Goal: Task Accomplishment & Management: Use online tool/utility

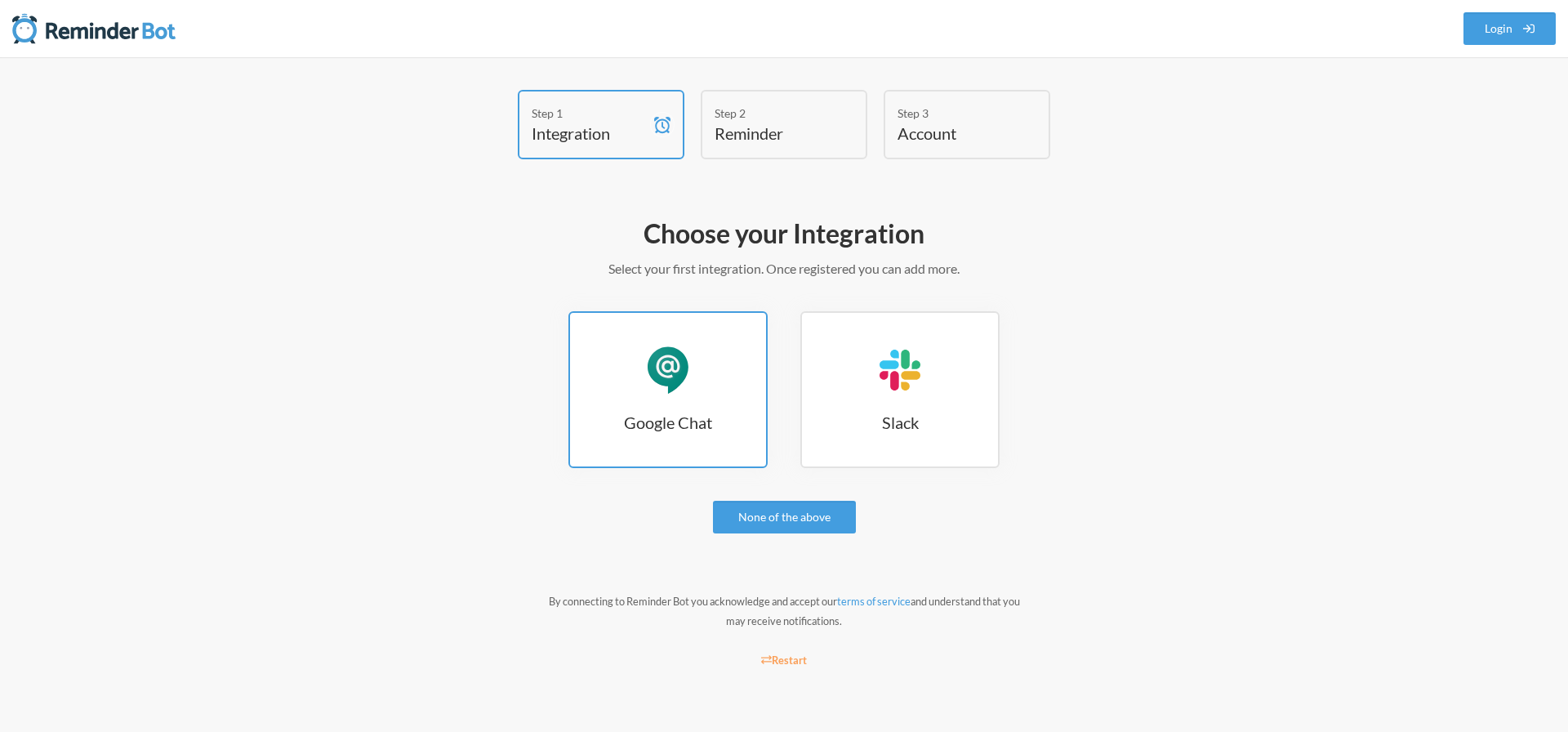
click at [729, 430] on h3 "Google Chat" at bounding box center [668, 422] width 196 height 23
click at [690, 408] on link "Google Chat Google Chat" at bounding box center [668, 390] width 199 height 157
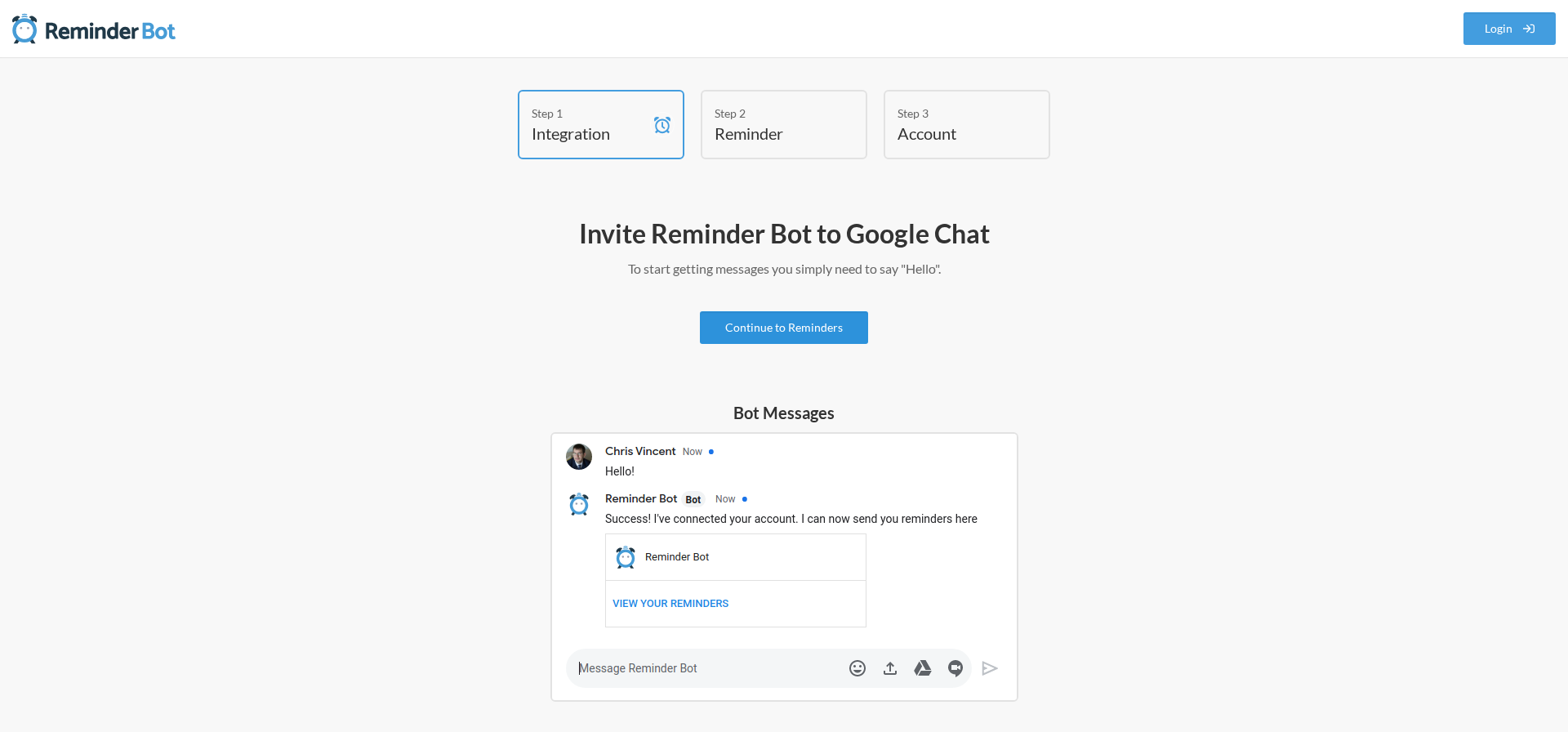
click at [743, 330] on link "Continue to Reminders" at bounding box center [784, 328] width 168 height 33
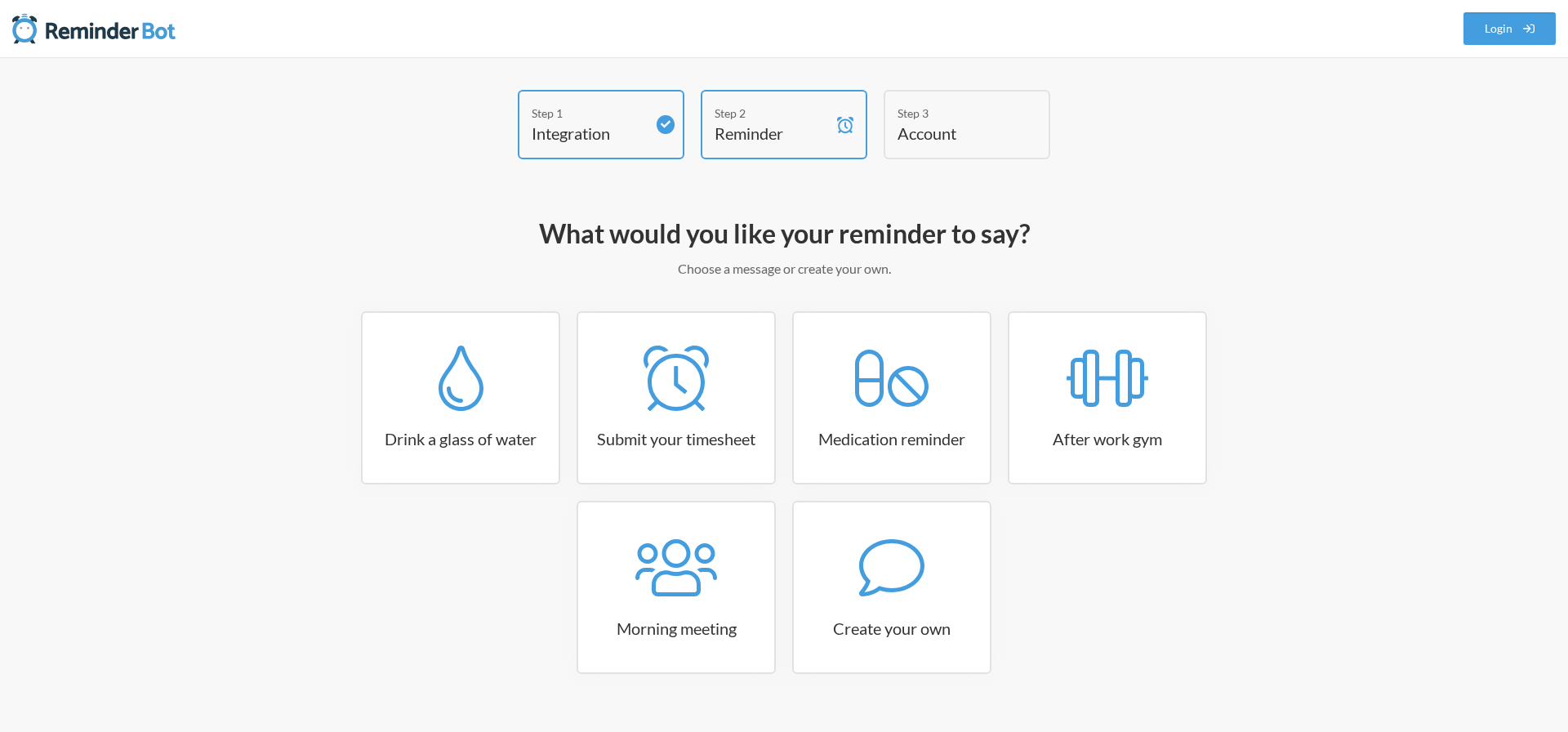
click at [108, 574] on div "Step 1 Integration Step 2 Reminder Step 3 Account What would you like your remi…" at bounding box center [784, 411] width 1568 height 707
click at [705, 537] on icon at bounding box center [676, 568] width 81 height 65
select select "08:30:00"
select select "true"
select select "09:45:00"
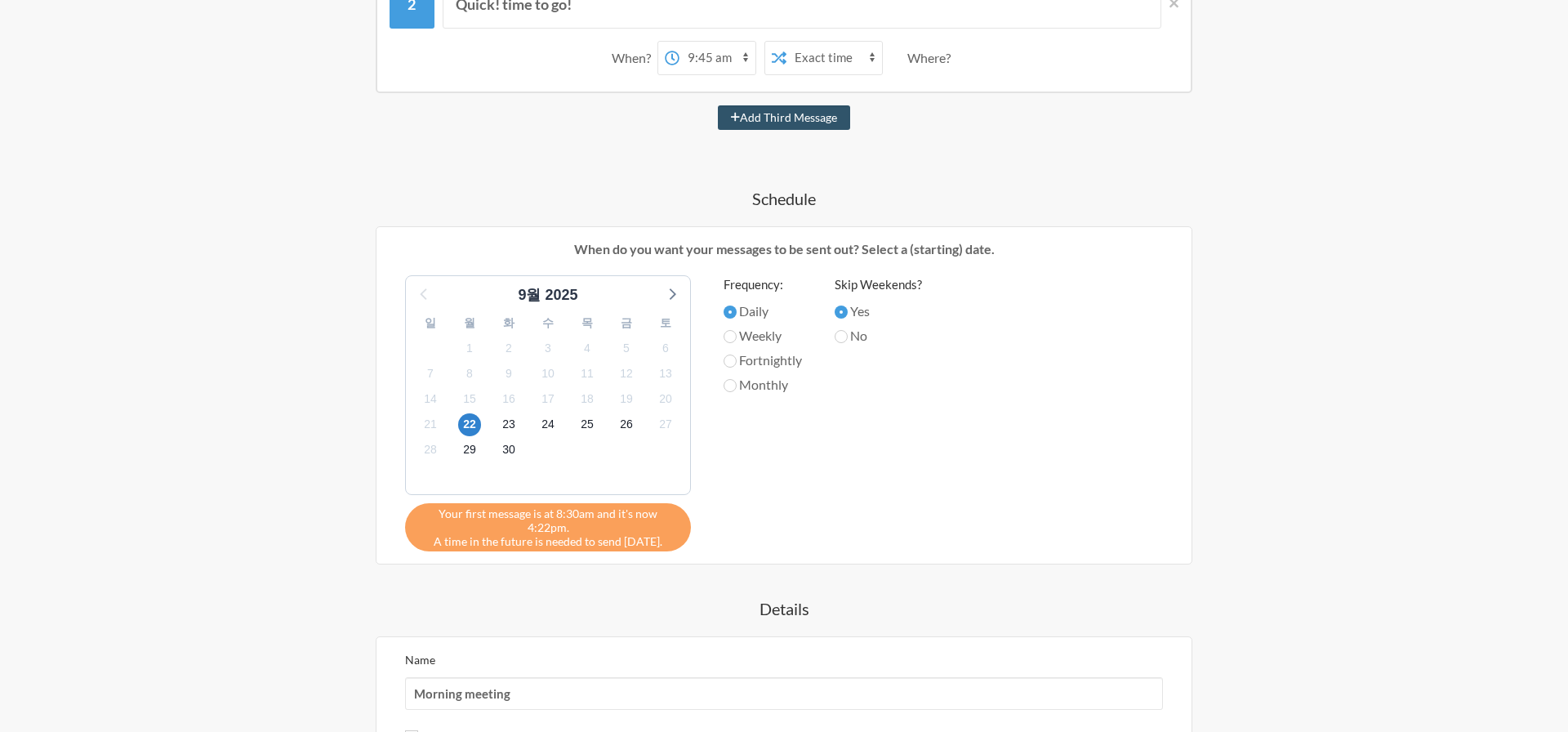
scroll to position [188, 0]
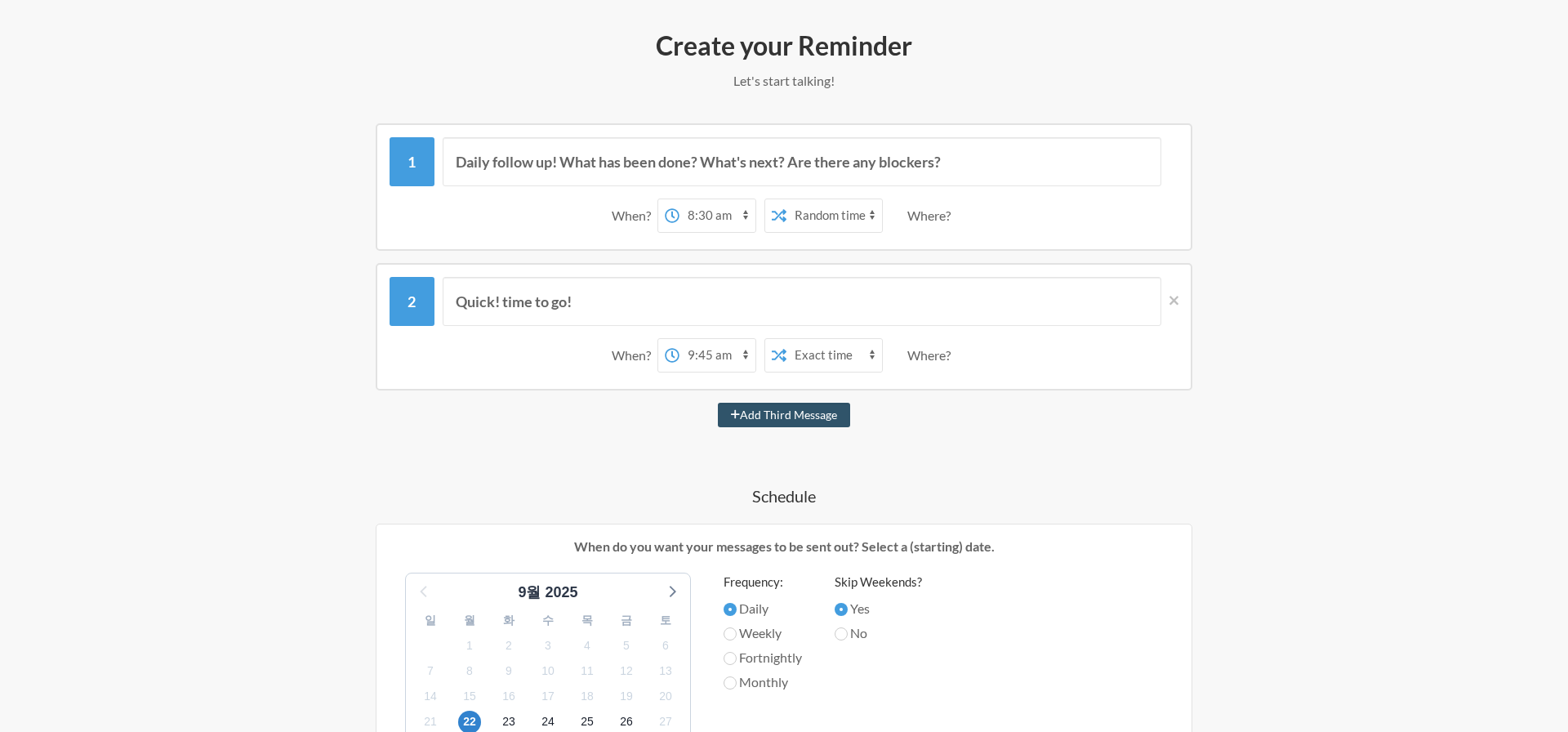
click at [703, 218] on select "12:00 am 12:15 am 12:30 am 12:45 am 1:00 am 1:15 am 1:30 am 1:45 am 2:00 am 2:1…" at bounding box center [718, 215] width 76 height 33
select select "17:00:00"
click at [680, 199] on select "12:00 am 12:15 am 12:30 am 12:45 am 1:00 am 1:15 am 1:30 am 1:45 am 2:00 am 2:1…" at bounding box center [718, 215] width 76 height 33
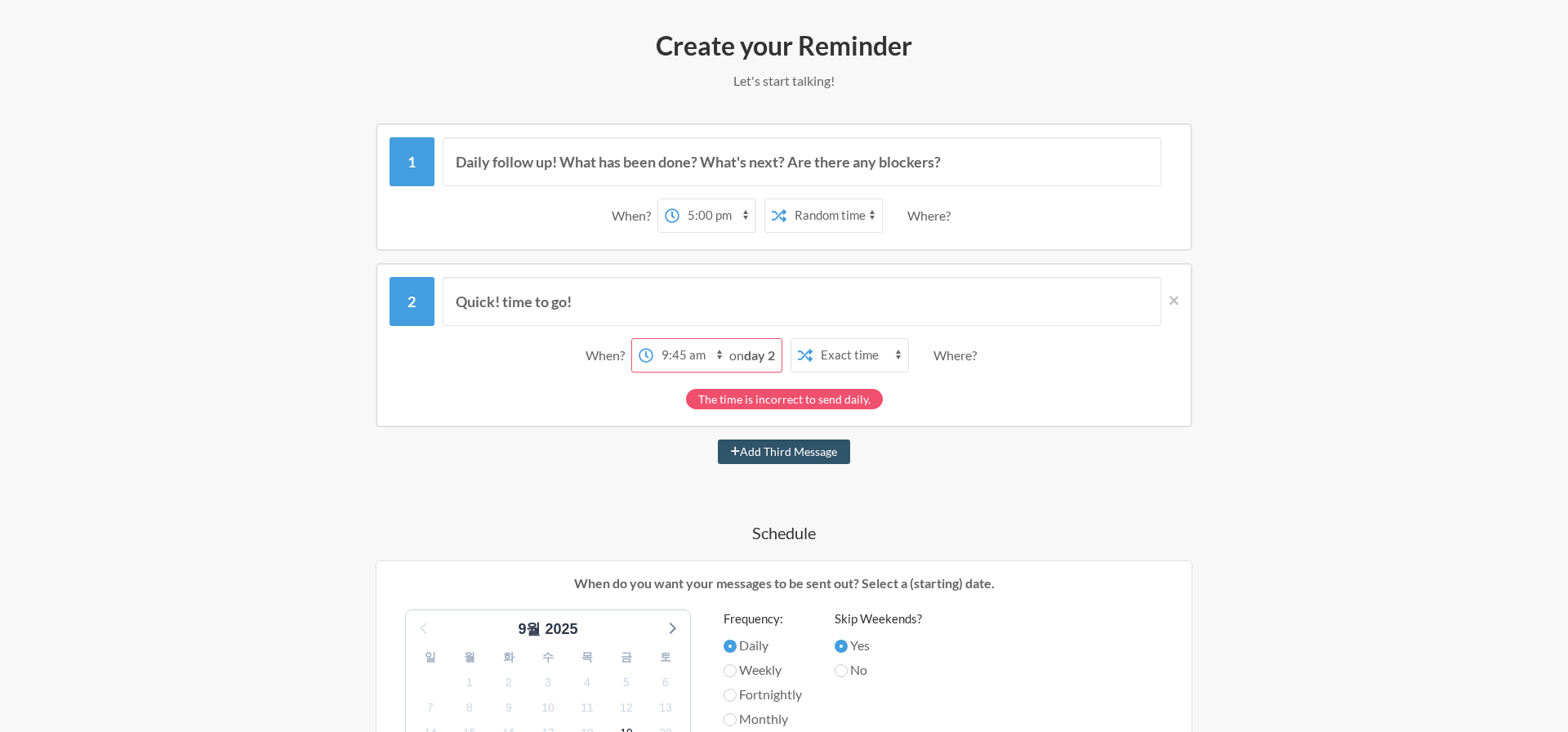
click at [799, 217] on select "Exact time Random time" at bounding box center [834, 215] width 96 height 33
select select "false"
click at [787, 199] on select "Exact time Random time" at bounding box center [834, 215] width 96 height 33
click at [924, 216] on div "Where?" at bounding box center [932, 215] width 50 height 35
click at [905, 169] on input "Daily follow up! What has been done? What's next? Are there any blockers?" at bounding box center [803, 162] width 720 height 49
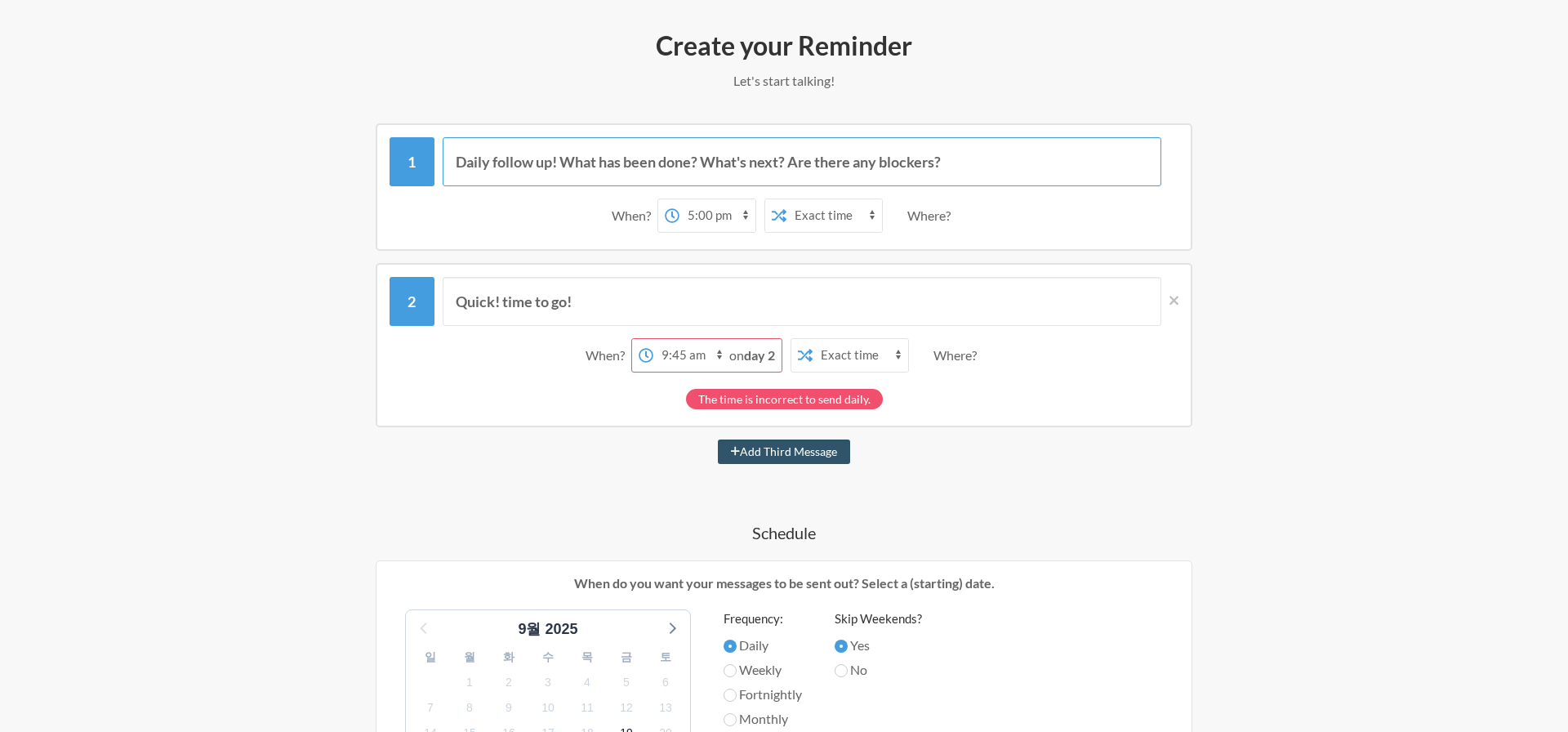
click at [954, 169] on input "Daily follow up! What has been done? What's next? Are there any blockers?" at bounding box center [803, 162] width 720 height 49
click at [633, 169] on input "Daily follow up! What has been done? What's next? Are there any blockers?" at bounding box center [803, 162] width 720 height 49
click at [632, 153] on input "Daily follow up! What has been done? What's next? Are there any blockers?" at bounding box center [803, 162] width 720 height 49
type input "s"
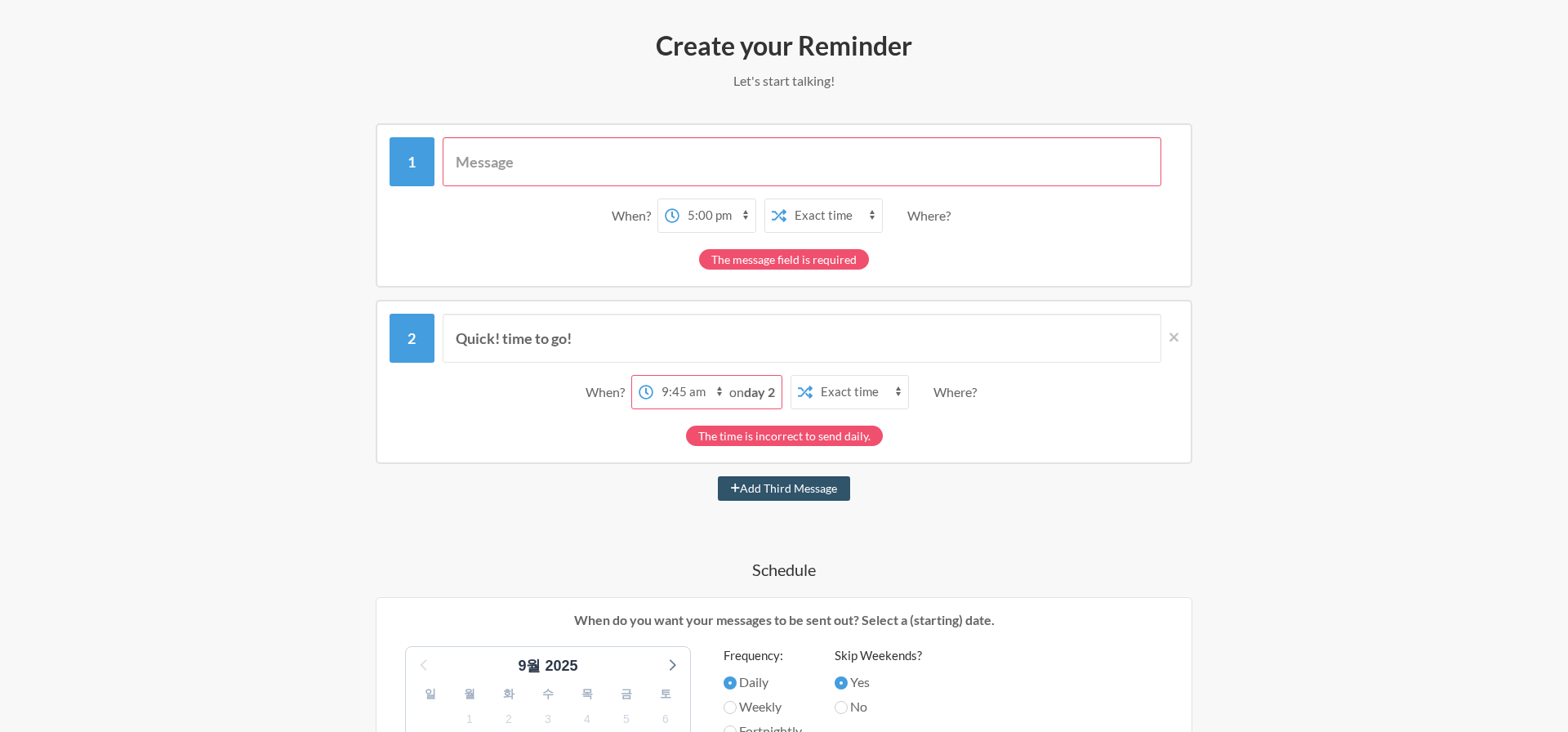
type input "ㅇ"
click at [326, 256] on div "When? 12:00 am 12:15 am 12:30 am 12:45 am 1:00 am 1:15 am 1:30 am 1:45 am 2:00 …" at bounding box center [784, 206] width 947 height 164
click at [569, 180] on input "text" at bounding box center [803, 162] width 720 height 49
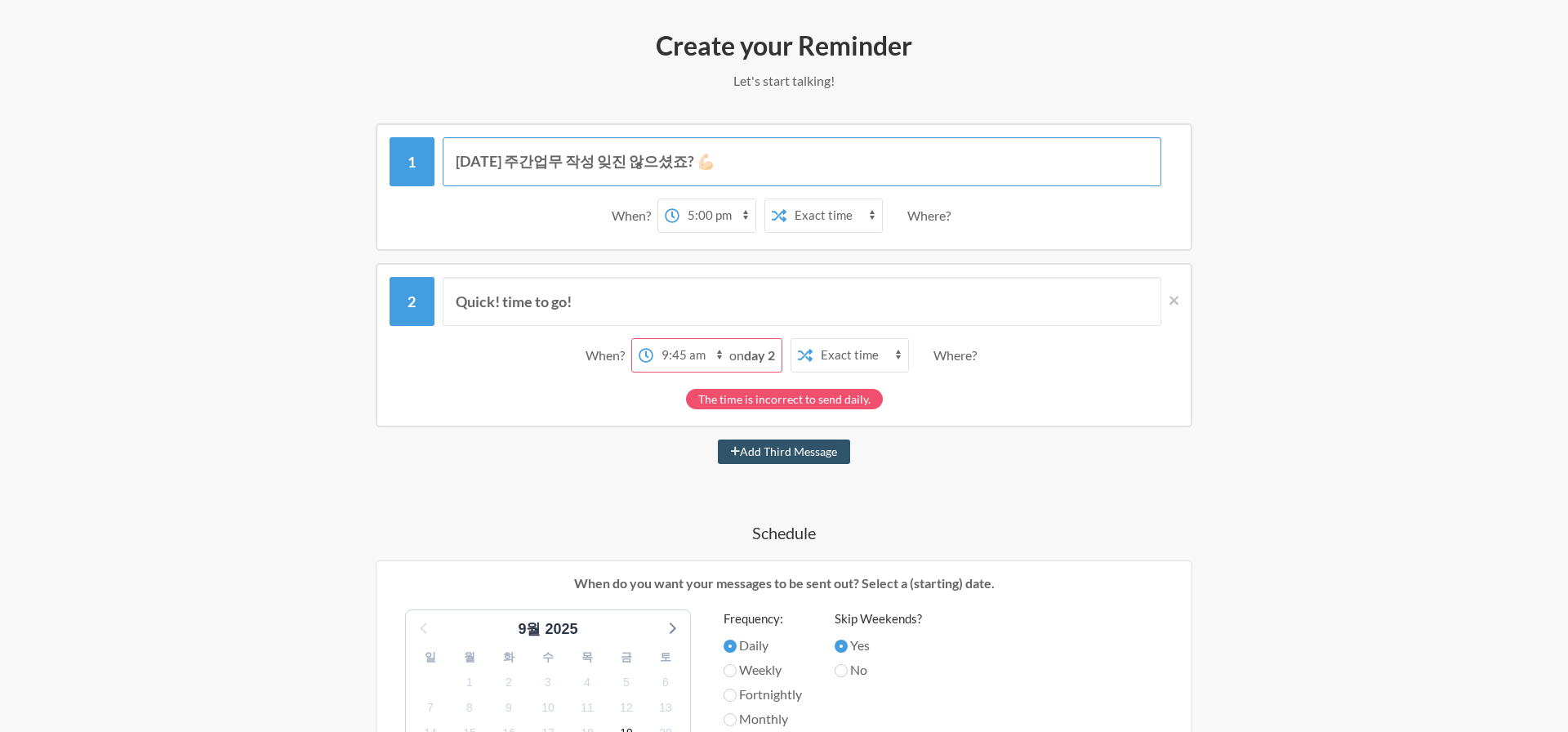
type input "[DATE] 주간업무 작성 잊진 않으셨죠? 💪🏻"
click at [718, 440] on button "Add Third Message" at bounding box center [784, 452] width 132 height 25
select select "10:45:00"
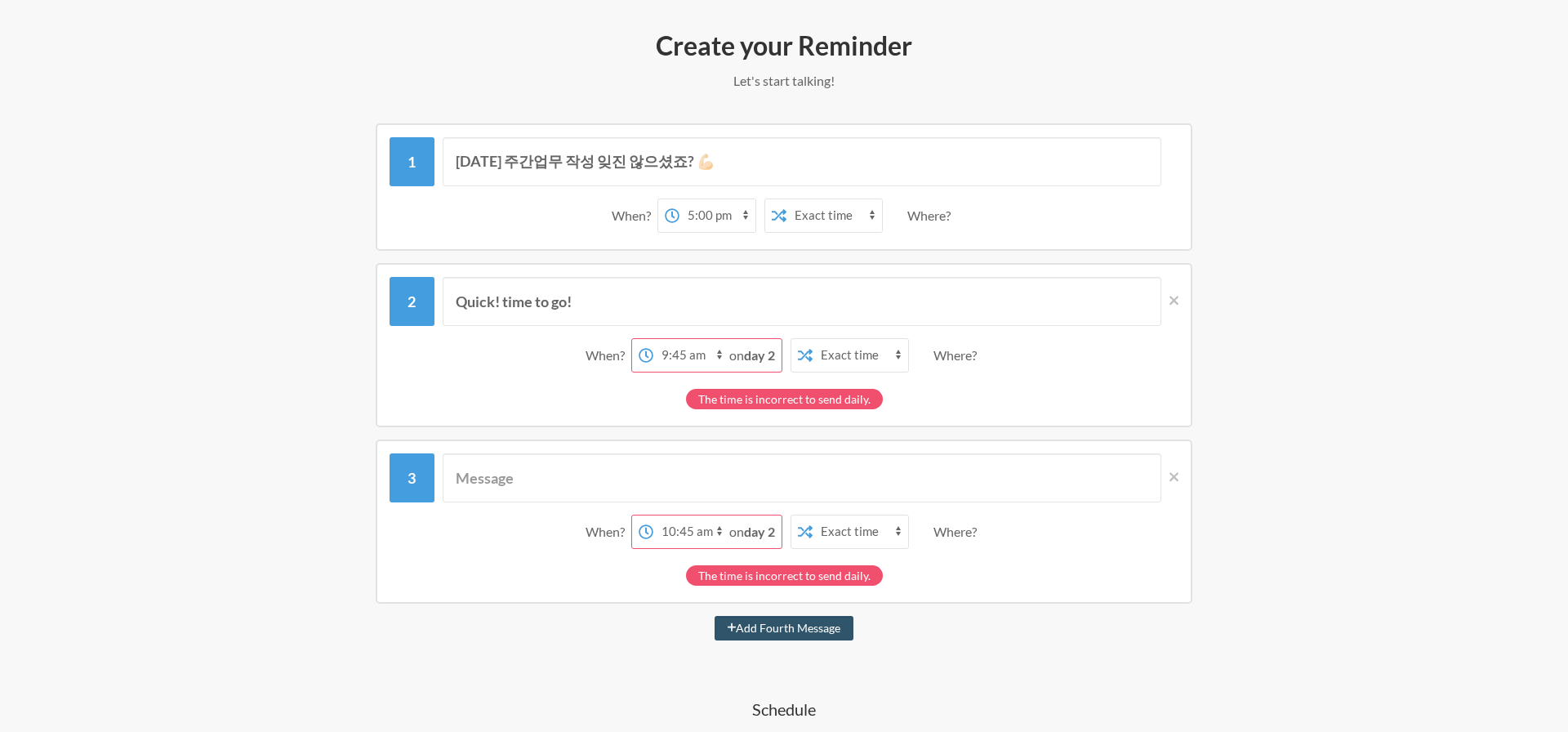
click at [744, 238] on div "When? 12:00 am 12:15 am 12:30 am 12:45 am 1:00 am 1:15 am 1:30 am 1:45 am 2:00 …" at bounding box center [784, 216] width 789 height 51
click at [737, 181] on input "[DATE] 주간업무 작성 잊진 않으셨죠? 💪🏻" at bounding box center [803, 162] width 720 height 49
click at [701, 154] on input "[DATE] 주간업무 작성 잊진 않으셨죠? 💪🏻 이번주도 고생 많으셨습니다 👏🏻" at bounding box center [803, 162] width 720 height 49
type input "[DATE] 주간업무 작성 잊진 않으셨죠? 💪🏻 이번주도 고생 많으셨습니다 👏🏻"
click at [671, 302] on input "Quick! time to go!" at bounding box center [803, 302] width 720 height 49
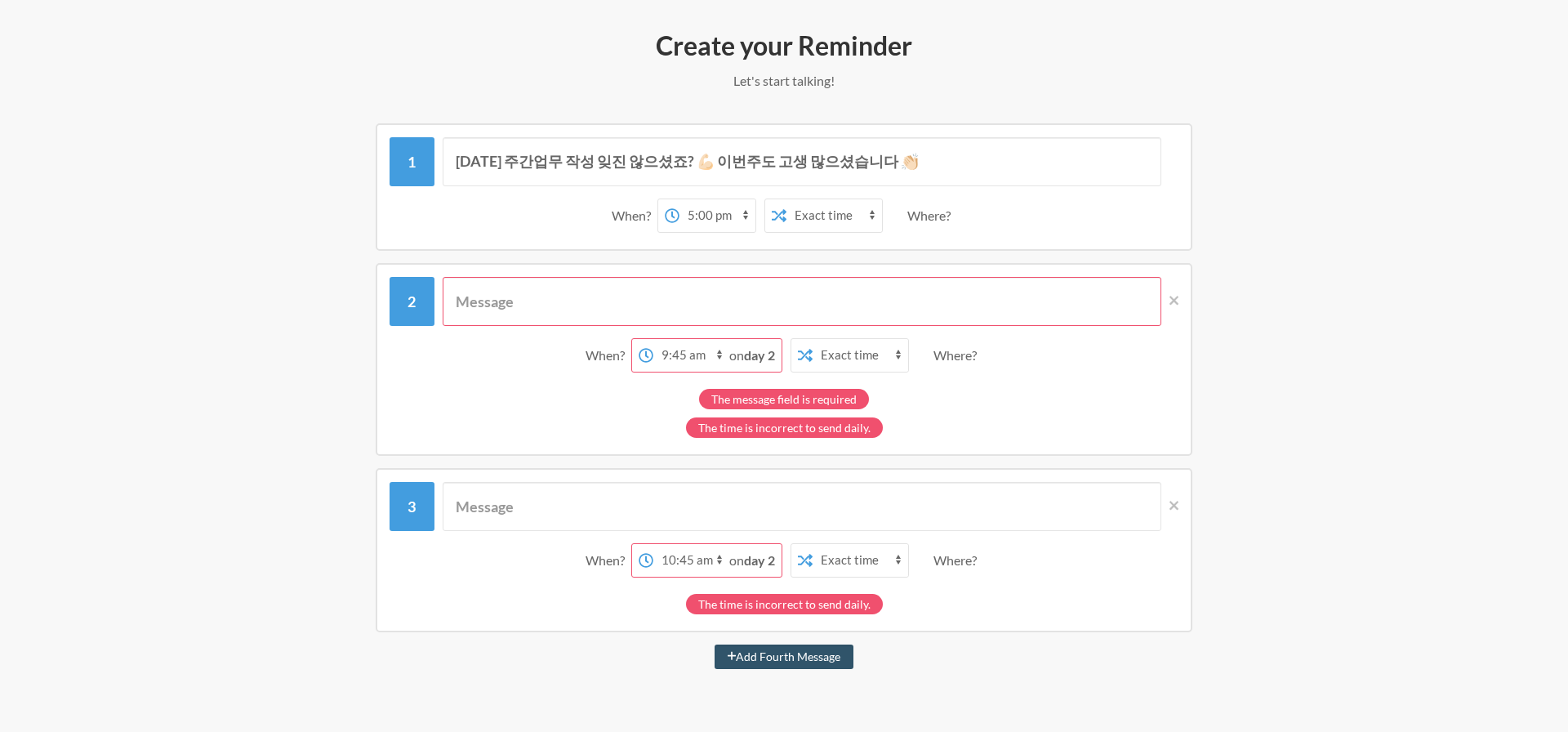
type input "ㄴ"
click at [668, 352] on select "12:00 am 12:15 am 12:30 am 12:45 am 1:00 am 1:15 am 1:30 am 1:45 am 2:00 am 2:1…" at bounding box center [692, 355] width 76 height 33
click at [758, 353] on strong "day 2" at bounding box center [759, 355] width 31 height 15
click at [730, 219] on select "12:00 am 12:15 am 12:30 am 12:45 am 1:00 am 1:15 am 1:30 am 1:45 am 2:00 am 2:1…" at bounding box center [718, 215] width 76 height 33
click at [1194, 501] on div "When? 12:00 am 12:15 am 12:30 am 12:45 am 1:00 am 1:15 am 1:30 am 1:45 am 2:00 …" at bounding box center [784, 551] width 947 height 164
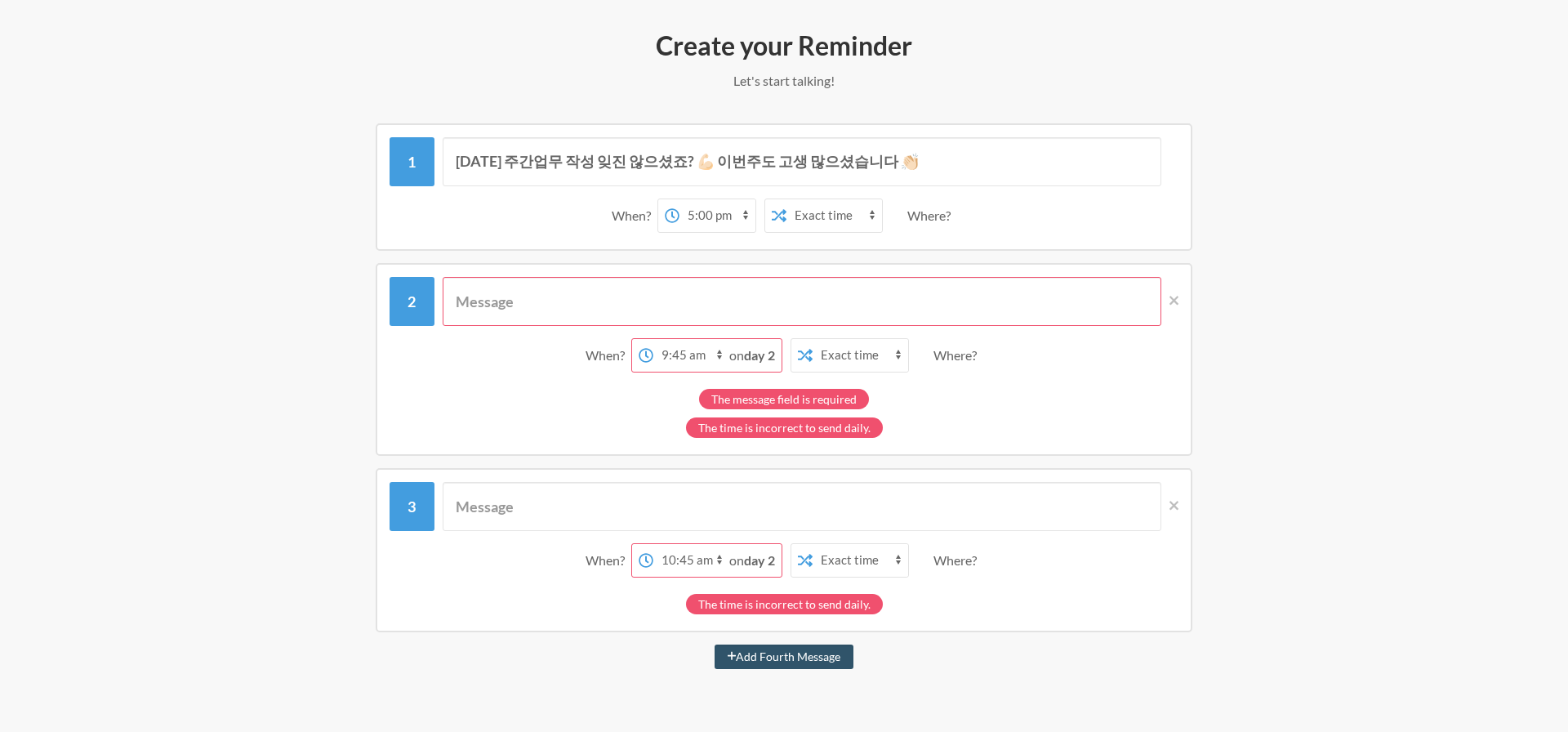
click at [1190, 501] on div "When? 12:00 am 12:15 am 12:30 am 12:45 am 1:00 am 1:15 am 1:30 am 1:45 am 2:00 …" at bounding box center [784, 551] width 817 height 164
click at [1180, 501] on div "When? 12:00 am 12:15 am 12:30 am 12:45 am 1:00 am 1:15 am 1:30 am 1:45 am 2:00 …" at bounding box center [784, 551] width 817 height 164
click at [1177, 501] on icon at bounding box center [1174, 505] width 9 height 9
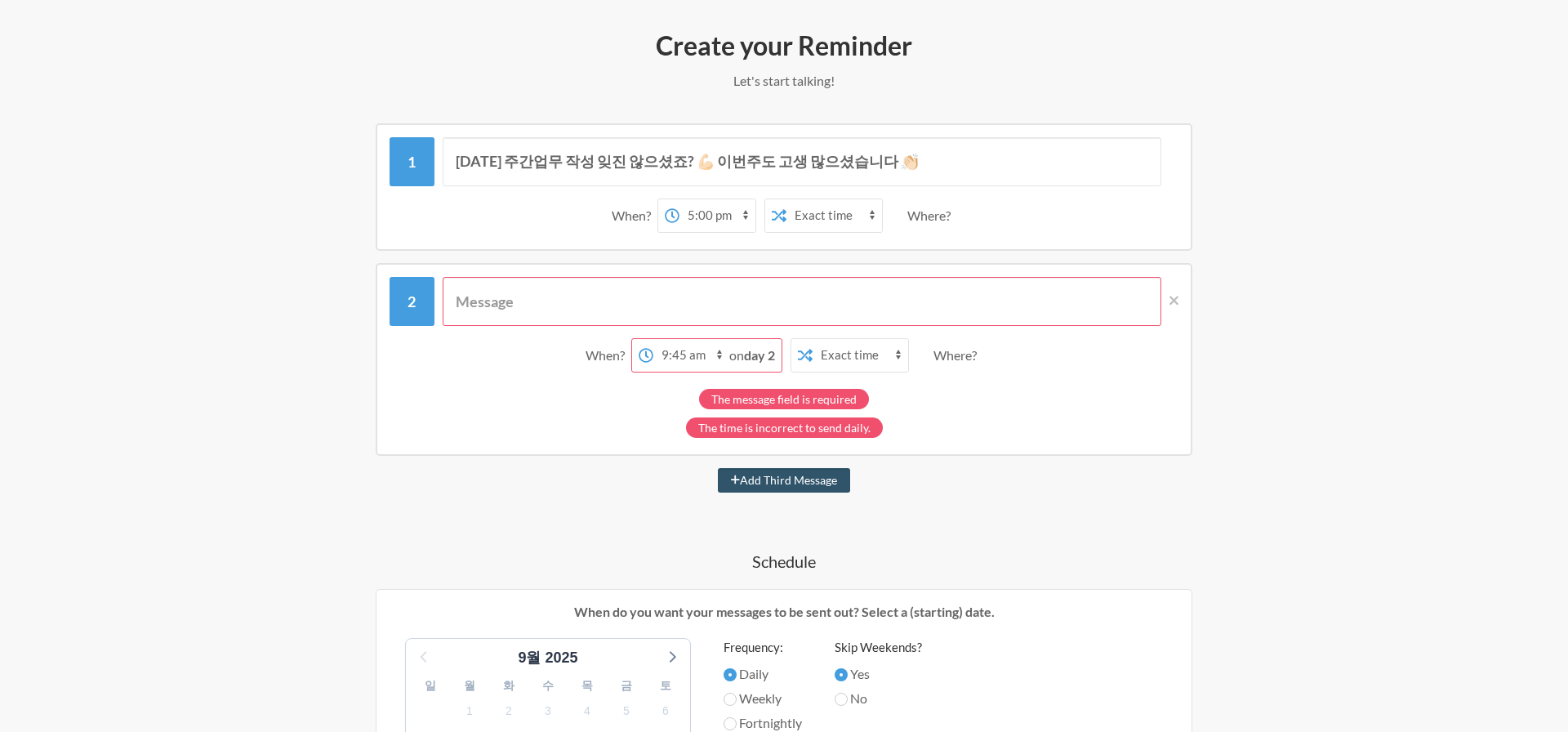
click at [694, 349] on select "12:00 am 12:15 am 12:30 am 12:45 am 1:00 am 1:15 am 1:30 am 1:45 am 2:00 am 2:1…" at bounding box center [692, 355] width 76 height 33
select select "14:45:00"
click at [654, 339] on select "12:00 am 12:15 am 12:30 am 12:45 am 1:00 am 1:15 am 1:30 am 1:45 am 2:00 am 2:1…" at bounding box center [692, 355] width 76 height 33
click at [582, 302] on input "text" at bounding box center [803, 302] width 720 height 49
click at [746, 352] on strong "day 2" at bounding box center [759, 355] width 31 height 15
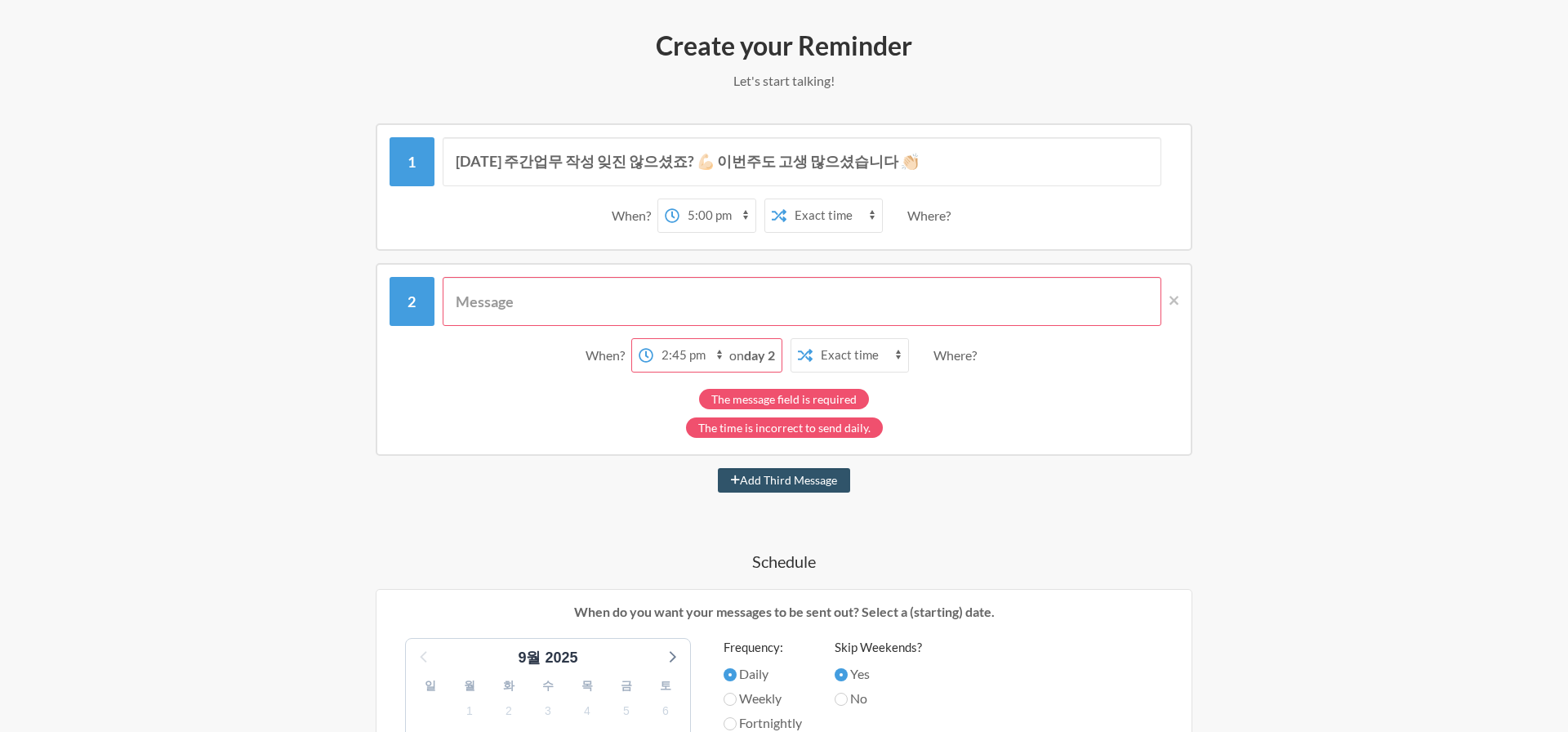
click at [759, 352] on strong "day 2" at bounding box center [759, 355] width 31 height 15
click at [840, 351] on select "Exact time Random time" at bounding box center [860, 355] width 96 height 33
click at [813, 339] on select "Exact time Random time" at bounding box center [860, 355] width 96 height 33
click at [847, 355] on select "Exact time Random time" at bounding box center [860, 355] width 96 height 33
select select "false"
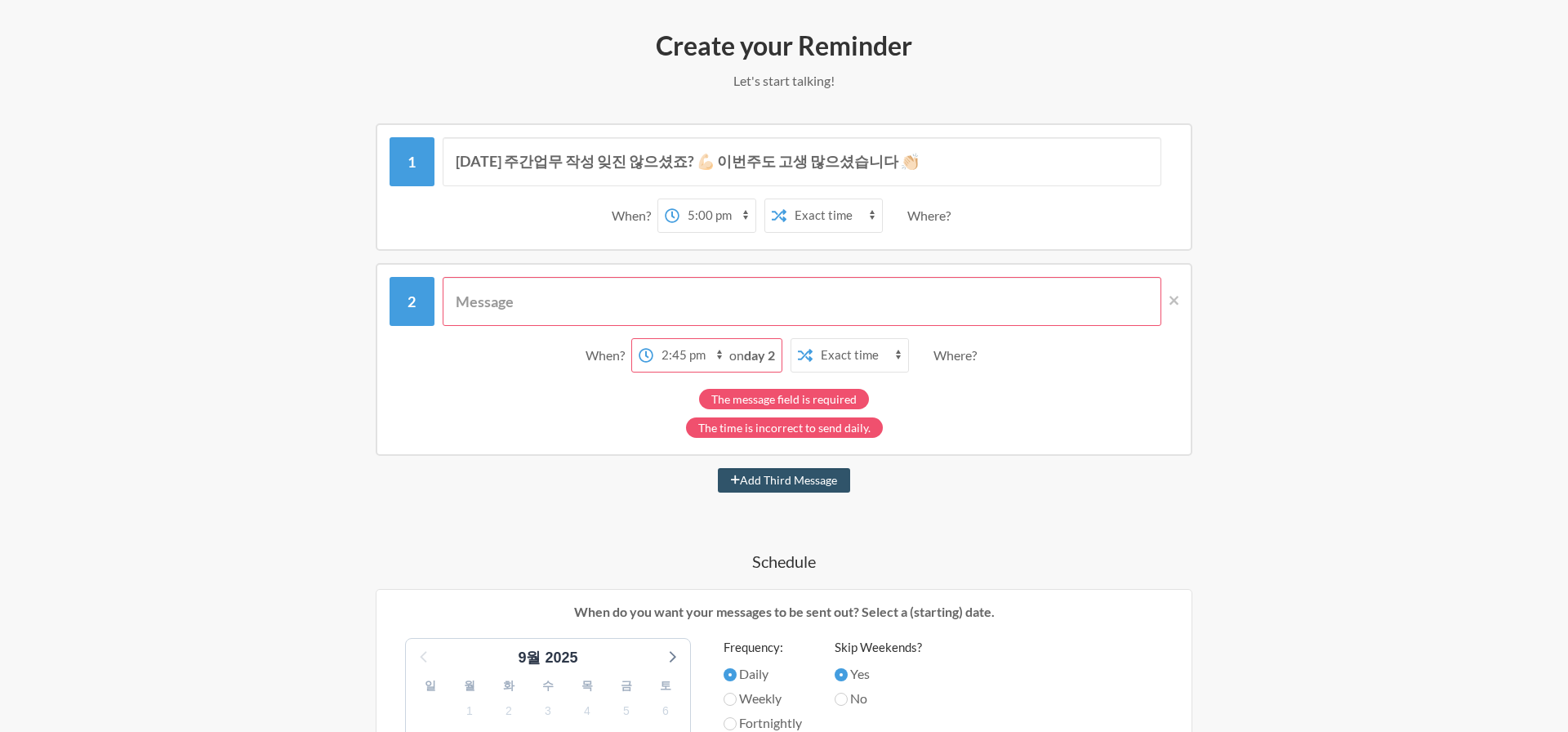
click at [813, 339] on select "Exact time Random time" at bounding box center [860, 355] width 96 height 33
click at [847, 401] on div "The message field is required" at bounding box center [784, 399] width 170 height 20
click at [839, 433] on div "The time is incorrect to send daily." at bounding box center [784, 428] width 197 height 20
click at [769, 300] on input "text" at bounding box center [803, 302] width 720 height 49
type input "ㄴ"
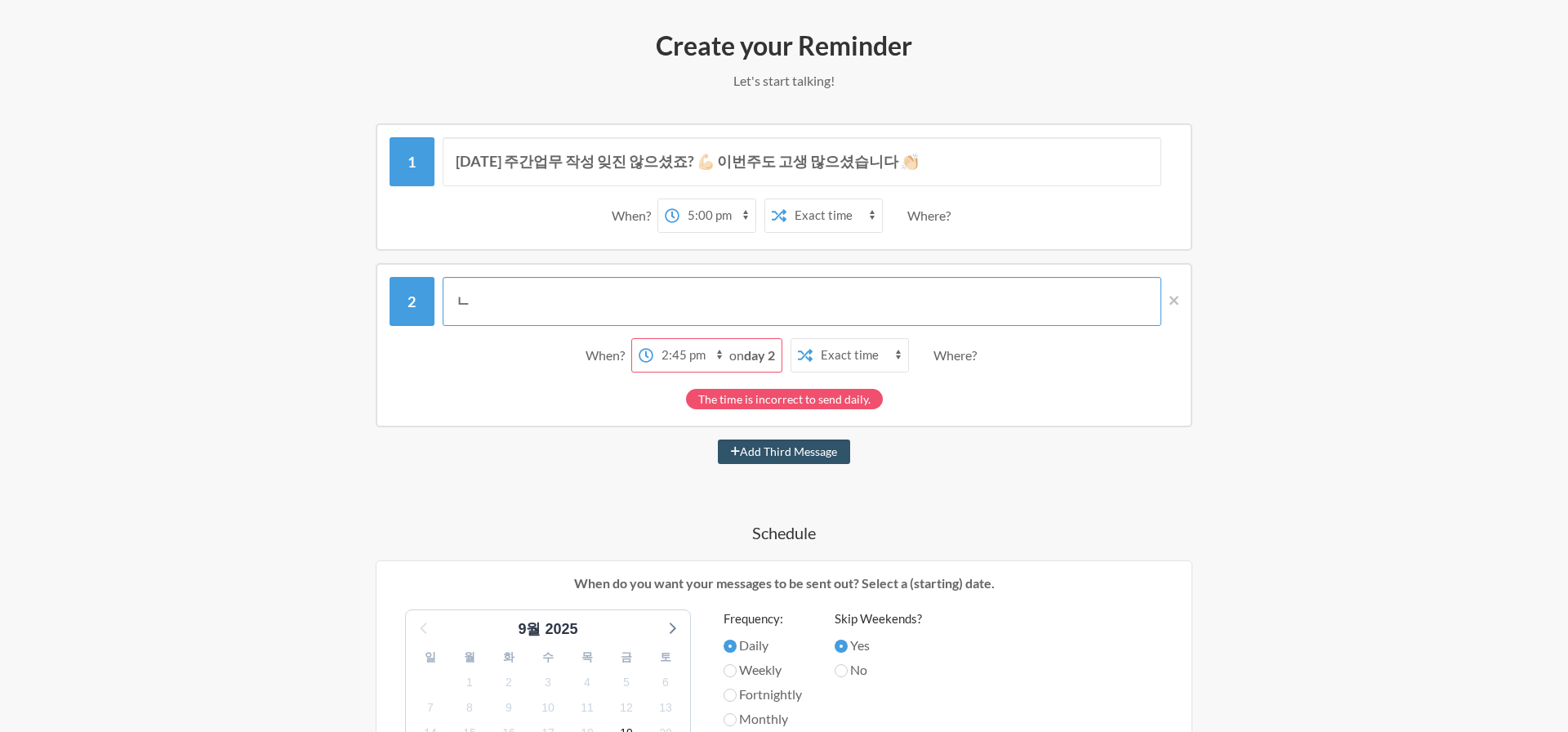
type input "ㄴ"
click at [737, 352] on span "on day 2" at bounding box center [753, 355] width 46 height 15
click at [669, 355] on select "12:00 am 12:15 am 12:30 am 12:45 am 1:00 am 1:15 am 1:30 am 1:45 am 2:00 am 2:1…" at bounding box center [692, 355] width 76 height 33
click at [621, 357] on div "When?" at bounding box center [609, 355] width 46 height 35
click at [724, 352] on select "12:00 am 12:15 am 12:30 am 12:45 am 1:00 am 1:15 am 1:30 am 1:45 am 2:00 am 2:1…" at bounding box center [692, 355] width 76 height 33
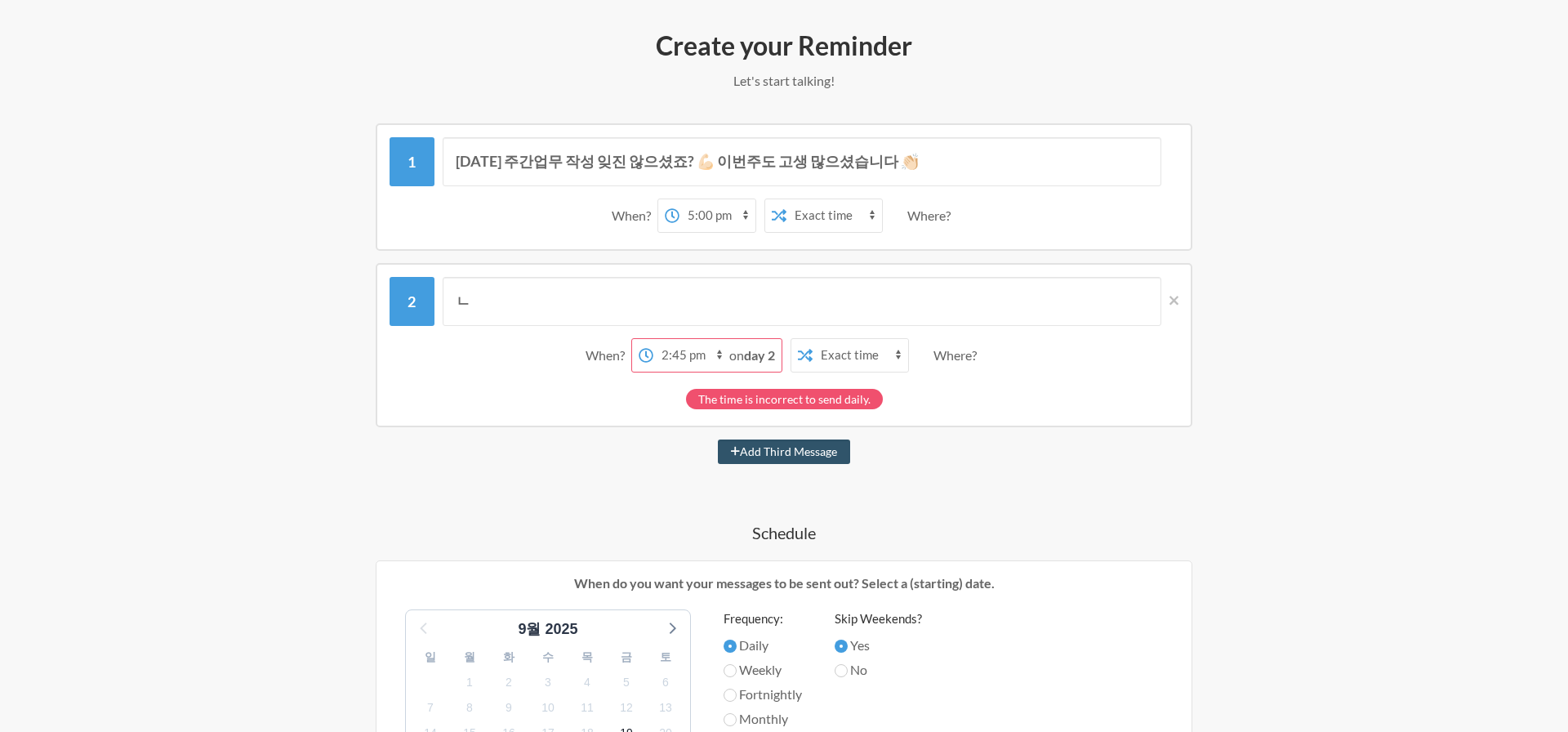
click at [754, 352] on strong "day 2" at bounding box center [759, 355] width 31 height 15
click at [765, 352] on strong "day 2" at bounding box center [759, 355] width 31 height 15
click at [770, 352] on strong "day 2" at bounding box center [759, 355] width 31 height 15
click at [766, 352] on strong "day 2" at bounding box center [759, 355] width 31 height 15
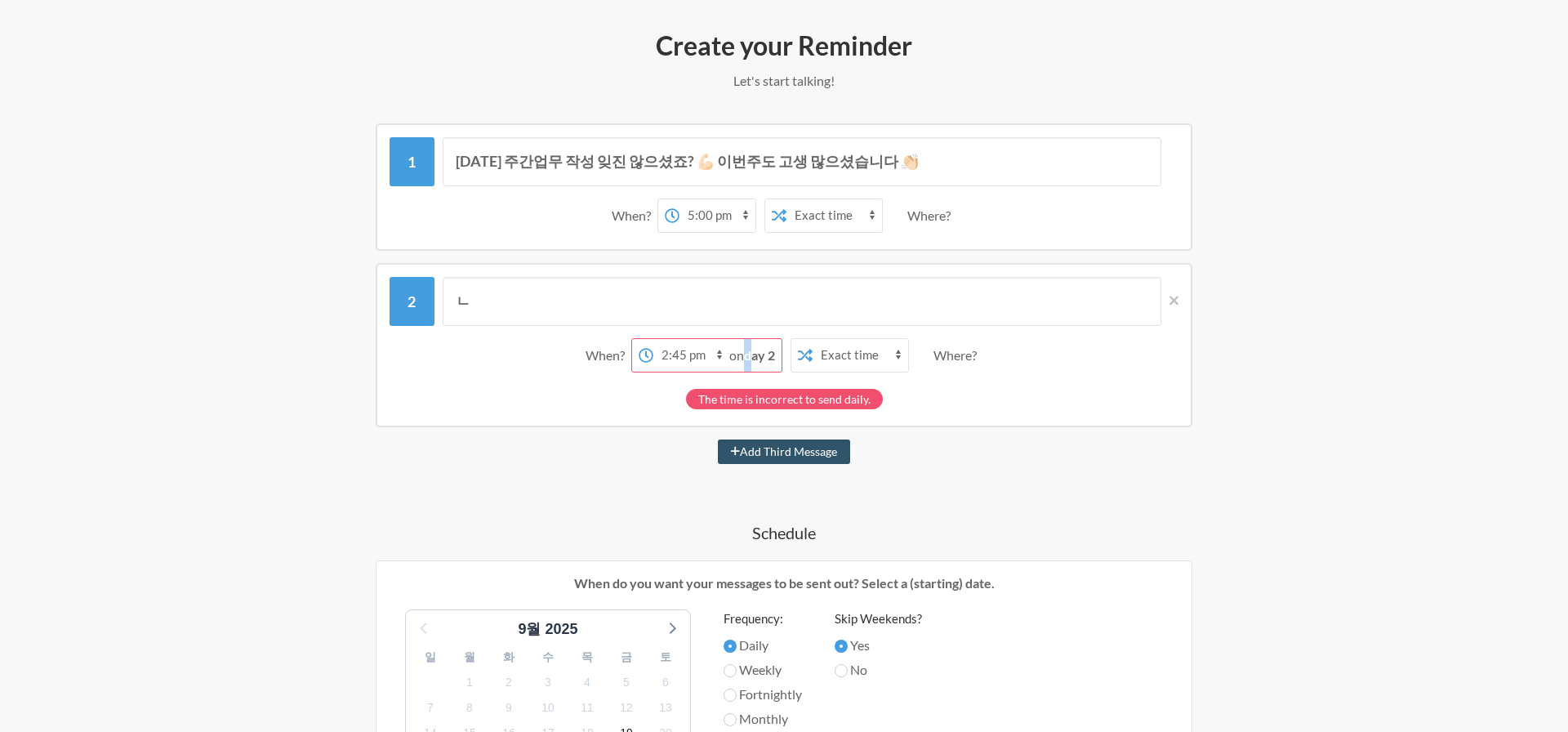
click at [748, 352] on strong "day 2" at bounding box center [759, 355] width 31 height 15
click at [754, 352] on strong "day 2" at bounding box center [759, 355] width 31 height 15
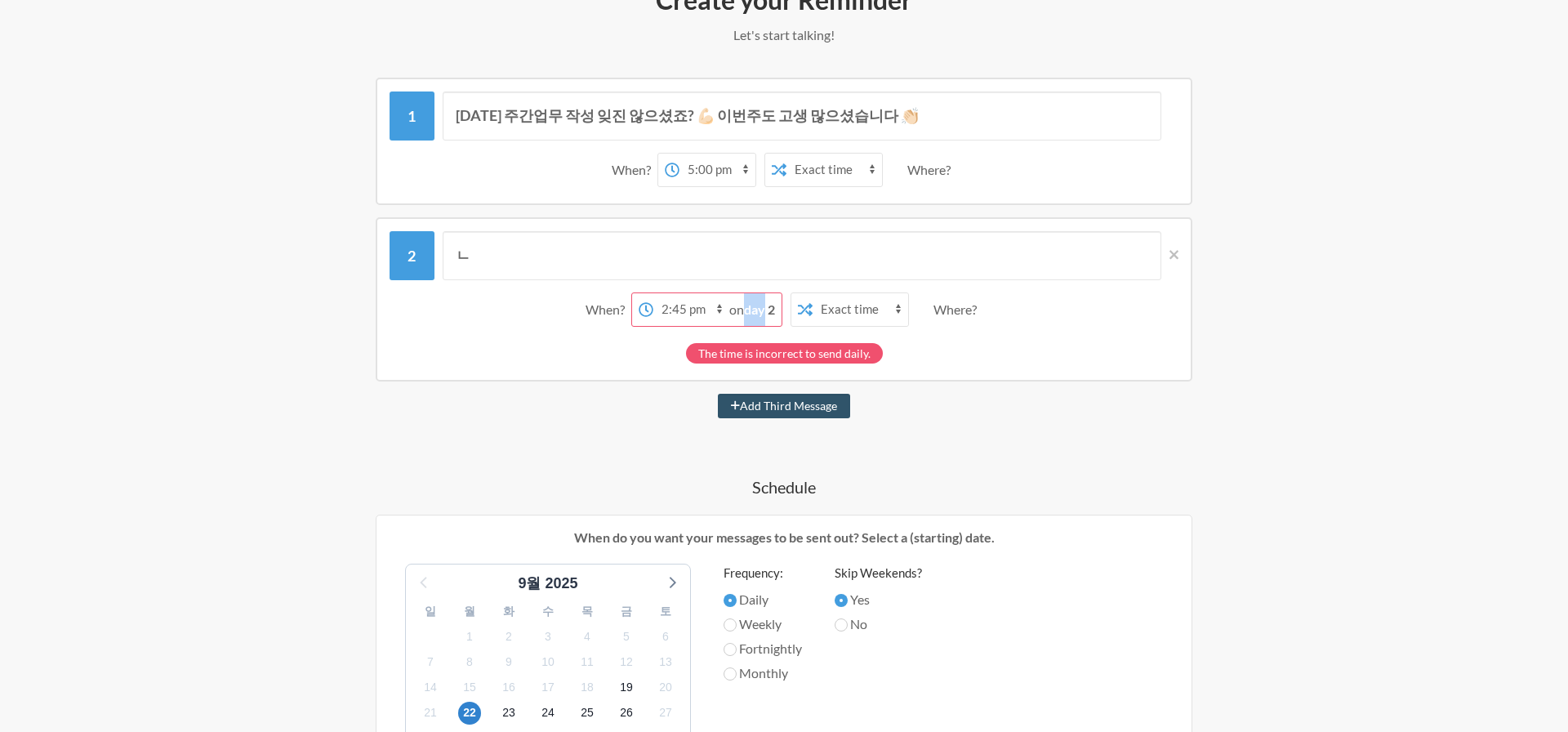
scroll to position [236, 0]
click at [756, 244] on input "ㄴ" at bounding box center [803, 254] width 720 height 49
click at [808, 396] on button "Add Third Message" at bounding box center [784, 404] width 132 height 25
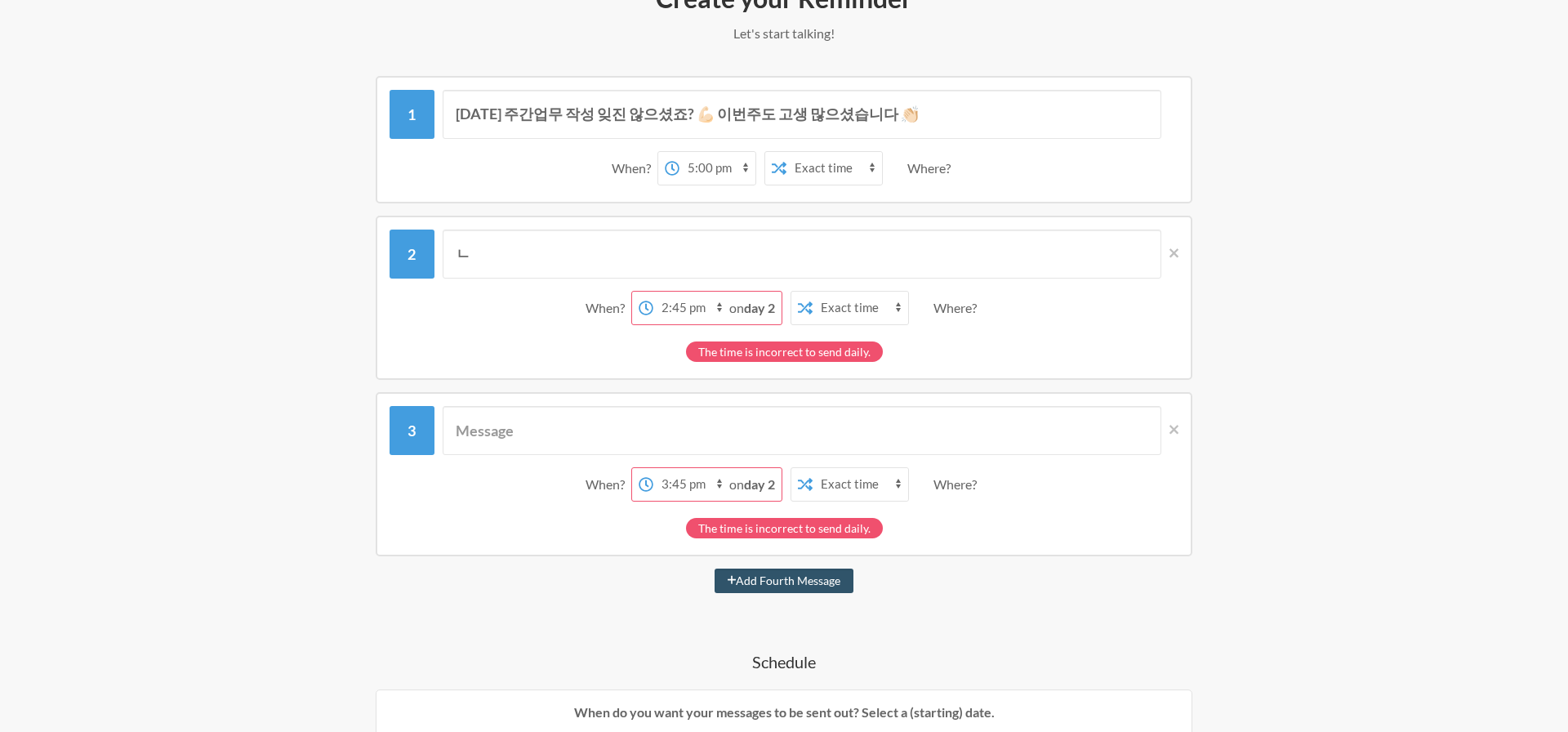
click at [776, 480] on div "on day 2" at bounding box center [756, 485] width 52 height 33
click at [756, 483] on strong "day 2" at bounding box center [759, 485] width 31 height 15
click at [724, 483] on select "12:00 am 12:15 am 12:30 am 12:45 am 1:00 am 1:15 am 1:30 am 1:45 am 2:00 am 2:1…" at bounding box center [692, 485] width 76 height 33
select select "23:00:00"
click at [654, 469] on select "12:00 am 12:15 am 12:30 am 12:45 am 1:00 am 1:15 am 1:30 am 1:45 am 2:00 am 2:1…" at bounding box center [692, 485] width 76 height 33
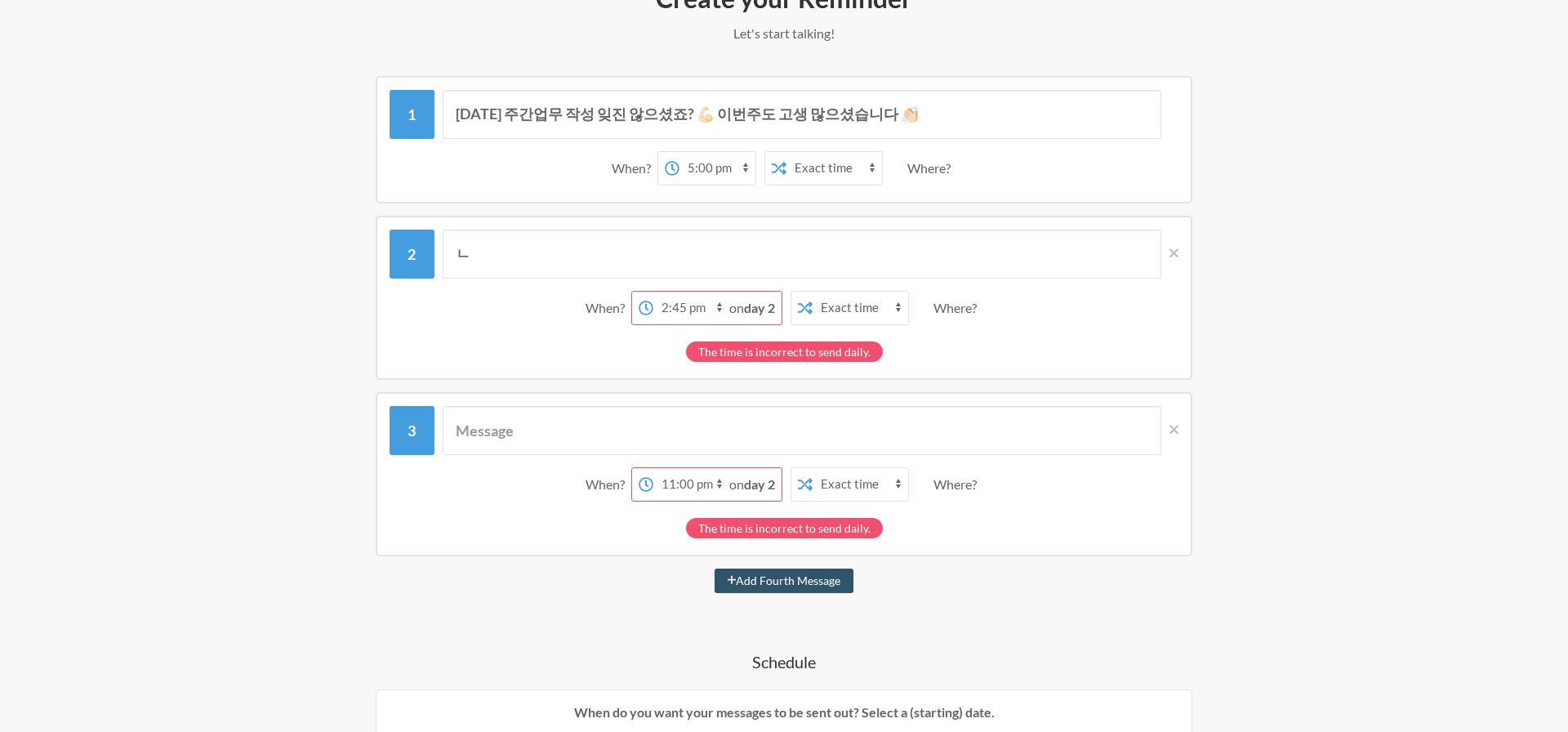
click at [1173, 421] on span at bounding box center [1170, 430] width 17 height 18
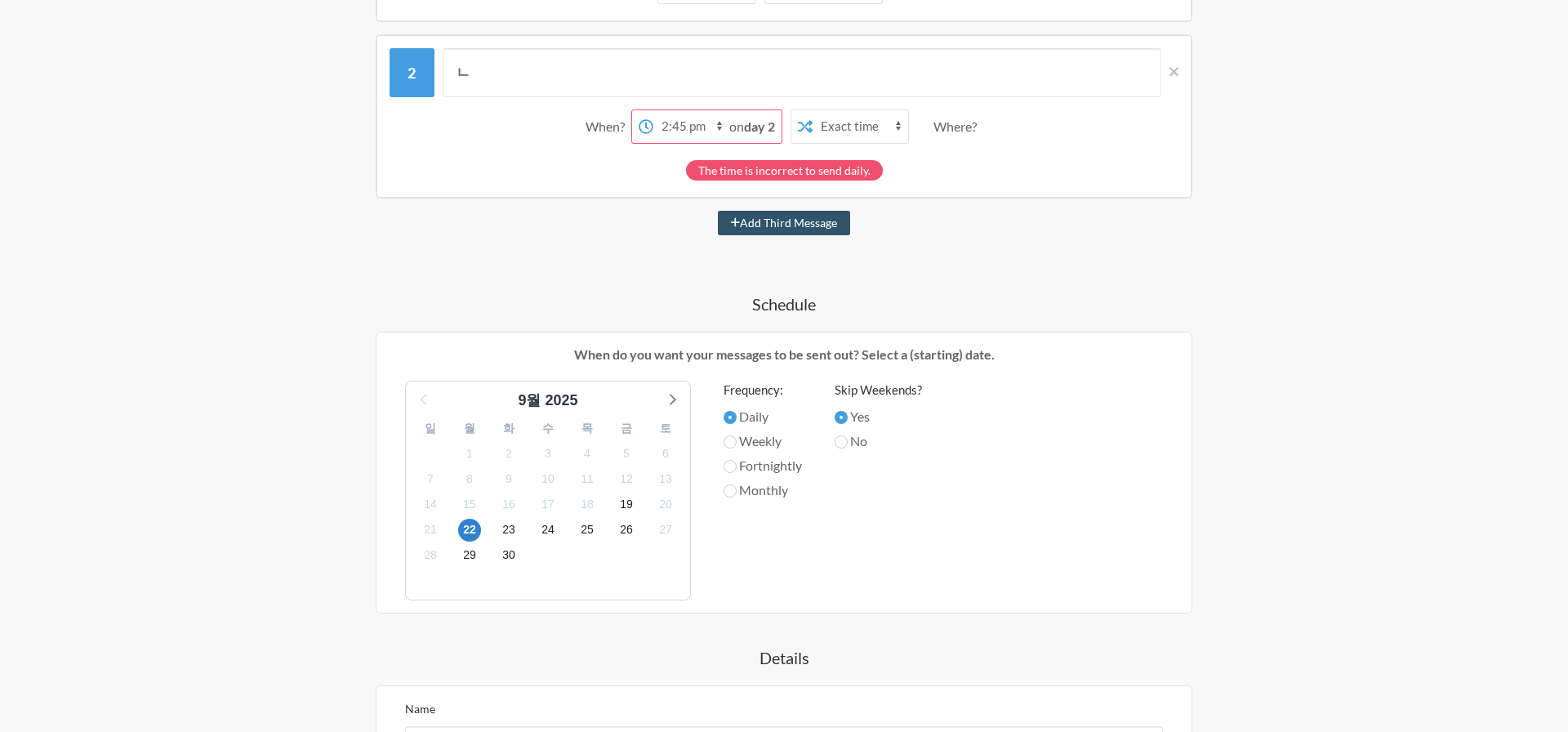
scroll to position [0, 0]
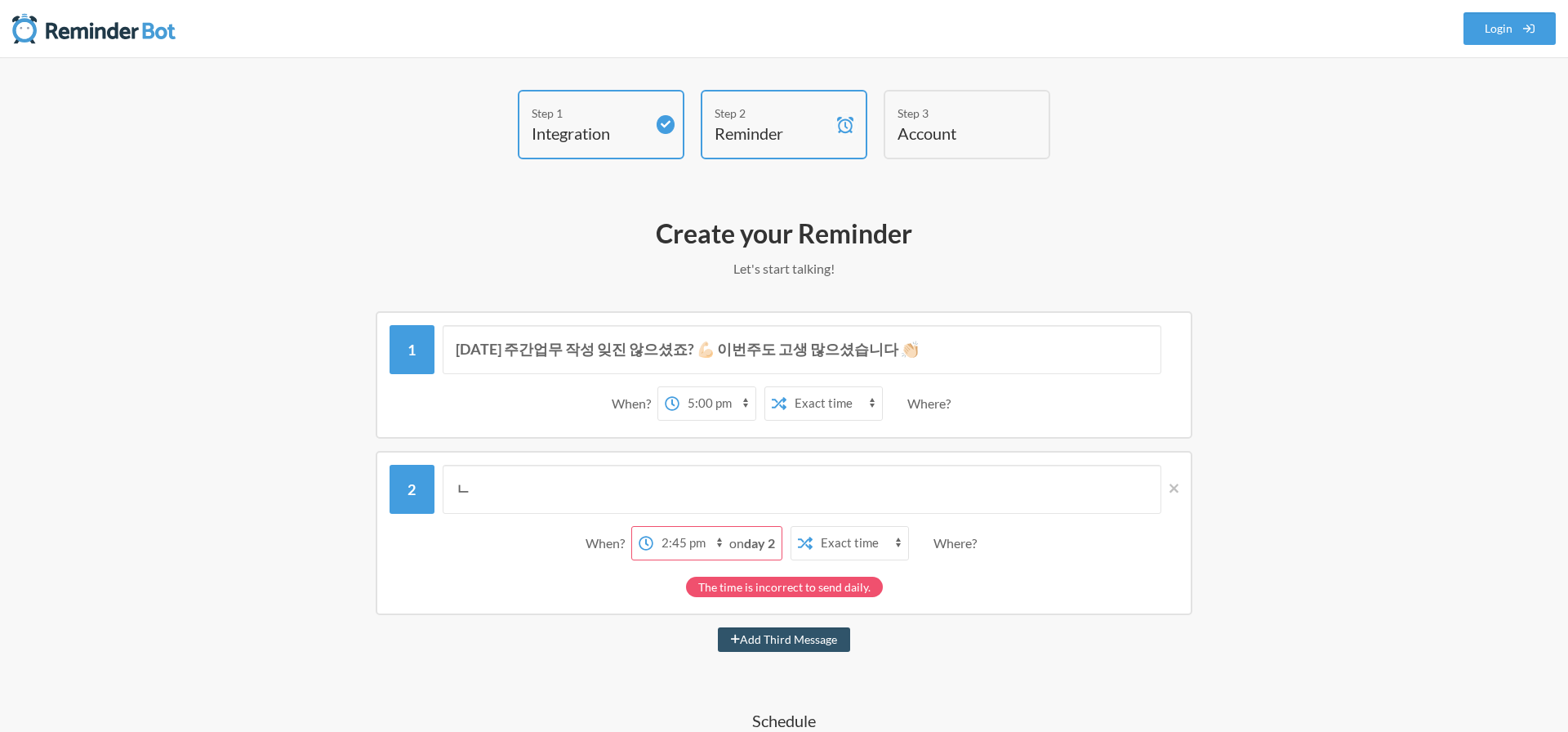
click at [605, 538] on div "When?" at bounding box center [609, 543] width 46 height 35
click at [964, 547] on div "Where?" at bounding box center [958, 543] width 50 height 35
click at [983, 547] on div "Where?" at bounding box center [958, 543] width 50 height 35
click at [997, 544] on div "When? 12:00 am 12:15 am 12:30 am 12:45 am 1:00 am 1:15 am 1:30 am 1:45 am 2:00 …" at bounding box center [784, 544] width 789 height 51
click at [482, 480] on input "ㄴ" at bounding box center [803, 490] width 720 height 49
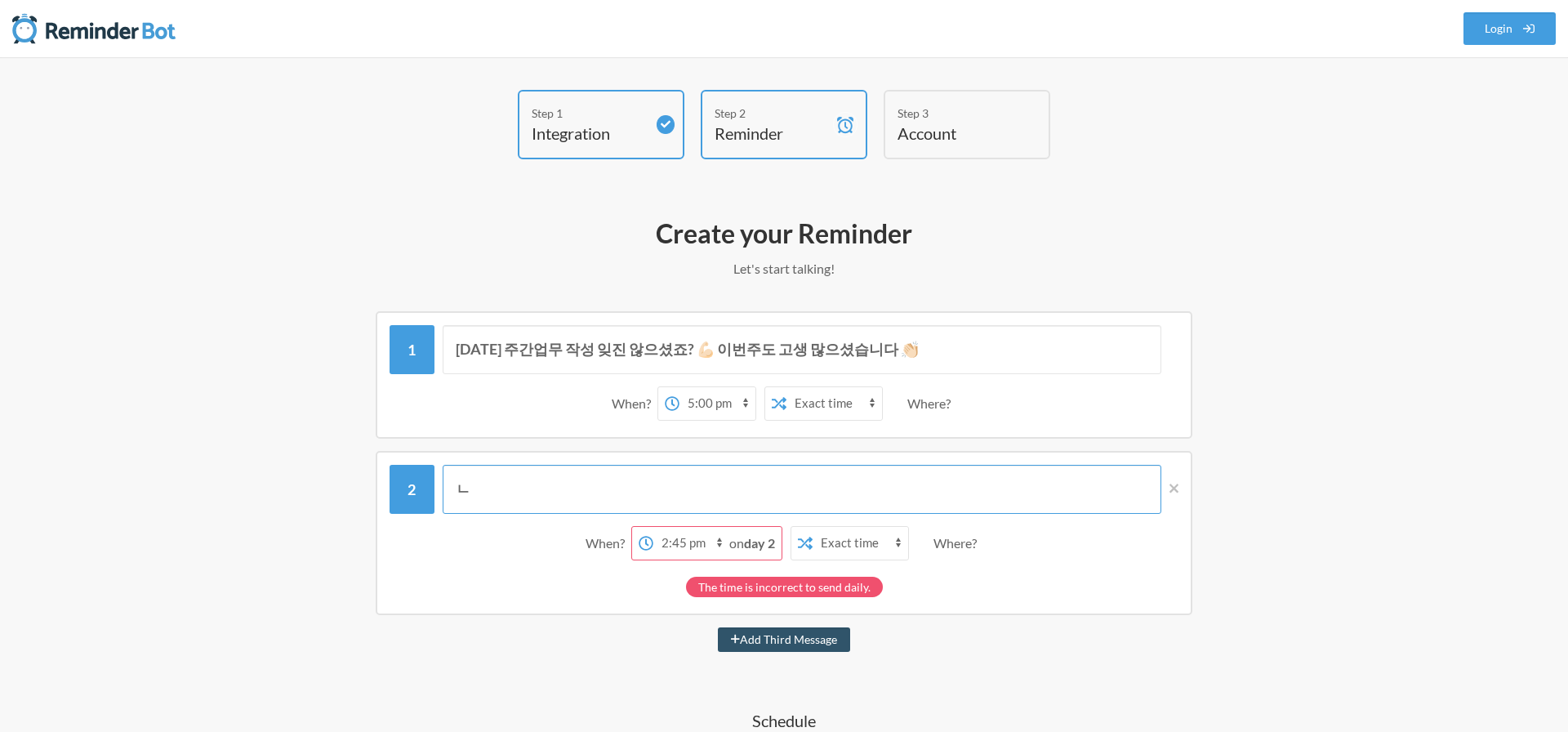
click at [494, 487] on input "ㄴ" at bounding box center [803, 490] width 720 height 49
type input "ㅈ"
paste input "⏰"
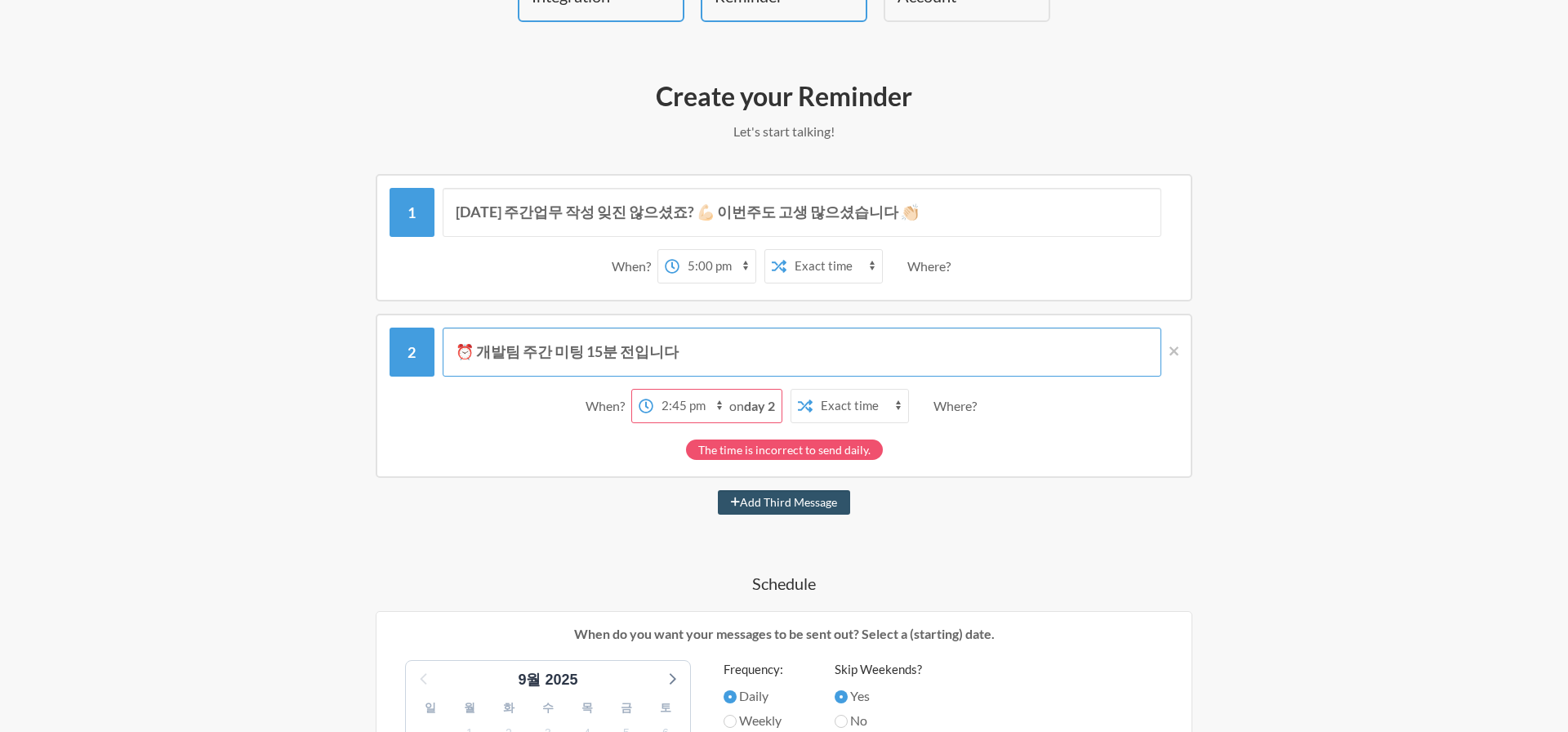
scroll to position [148, 0]
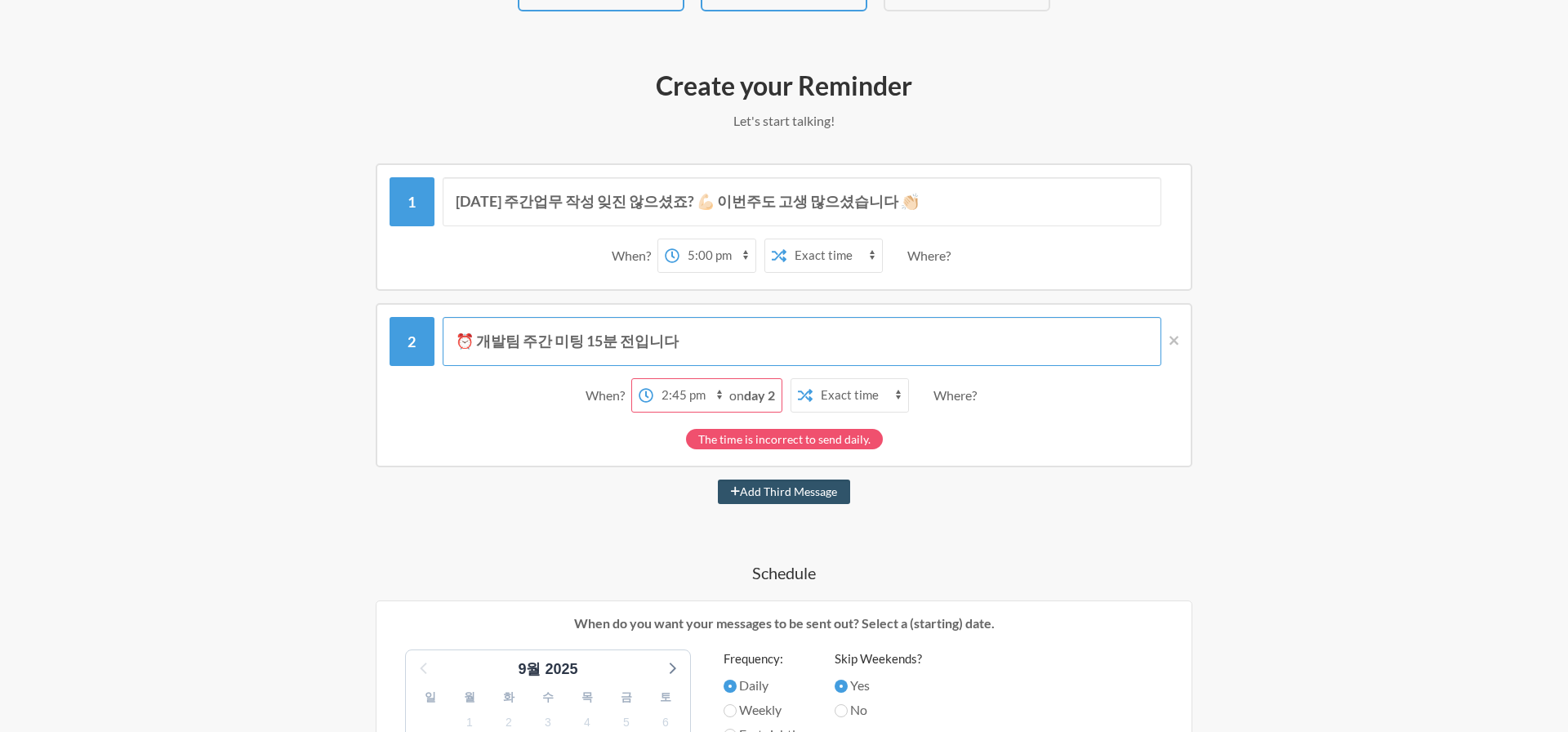
type input "⏰ 개발팀 주간 미팅 15분 전입니다"
click at [768, 391] on strong "day 2" at bounding box center [759, 395] width 31 height 15
click at [718, 391] on select "12:00 am 12:15 am 12:30 am 12:45 am 1:00 am 1:15 am 1:30 am 1:45 am 2:00 am 2:1…" at bounding box center [692, 396] width 76 height 33
click at [654, 380] on select "12:00 am 12:15 am 12:30 am 12:45 am 1:00 am 1:15 am 1:30 am 1:45 am 2:00 am 2:1…" at bounding box center [692, 396] width 76 height 33
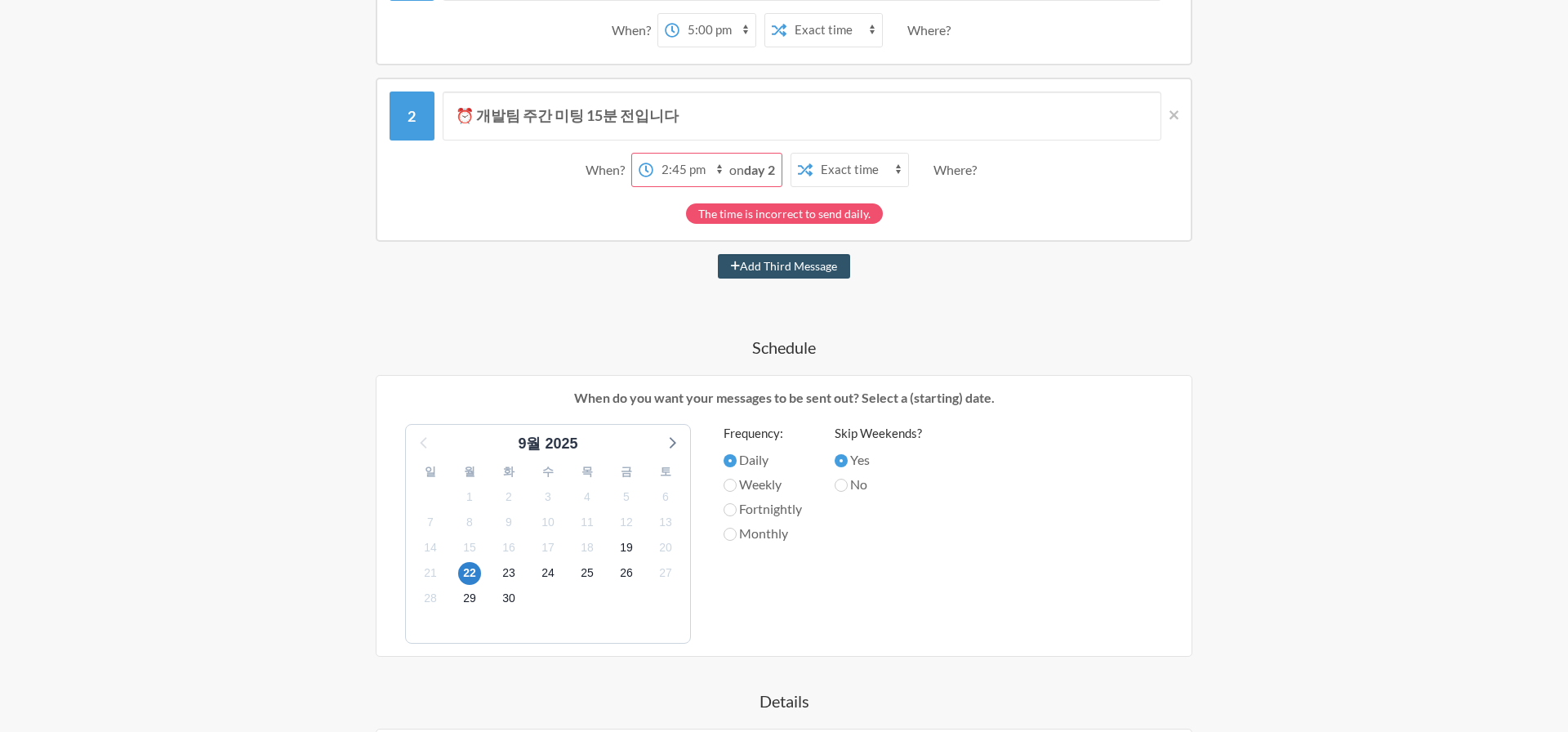
scroll to position [371, 0]
click at [586, 347] on h4 "Schedule" at bounding box center [784, 349] width 947 height 23
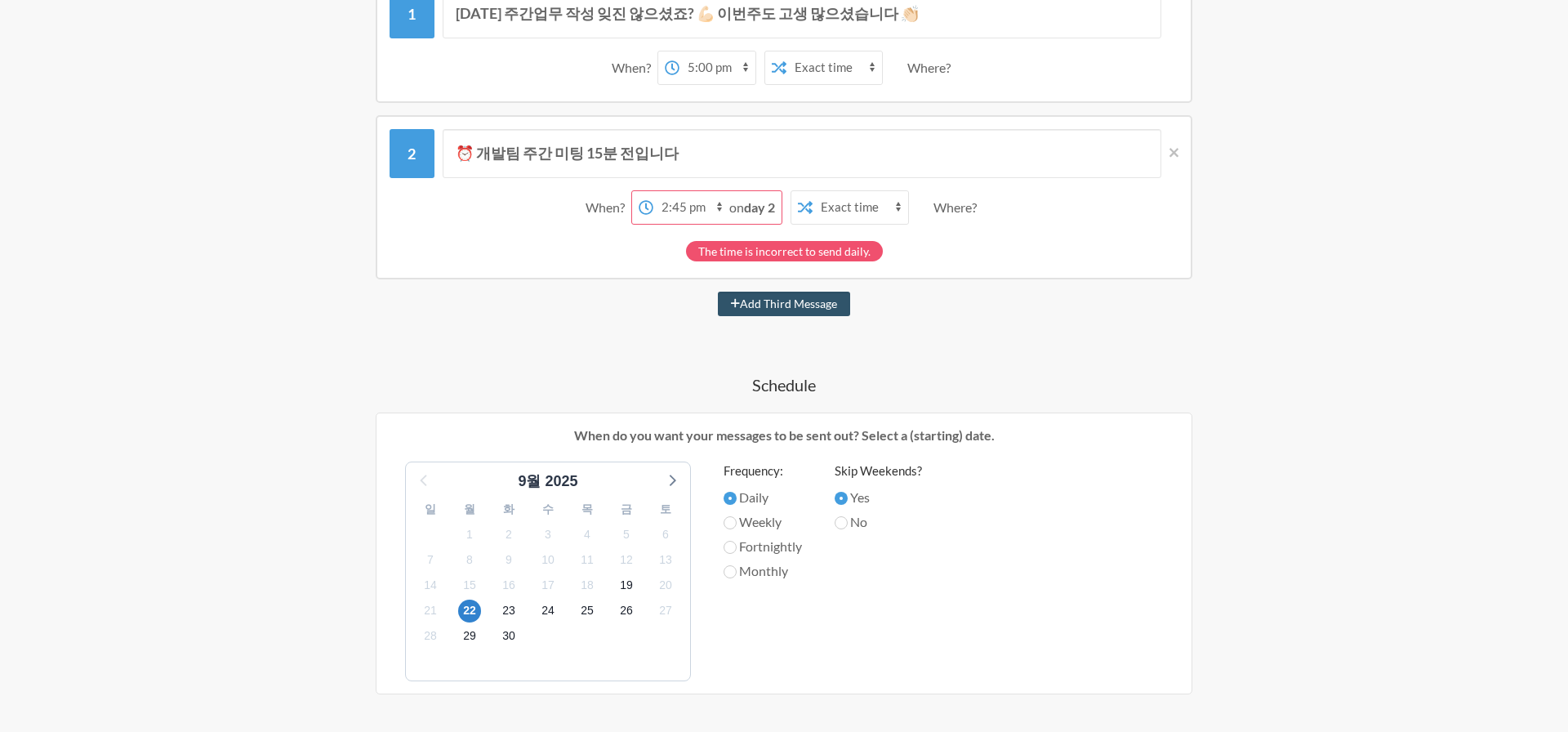
scroll to position [331, 0]
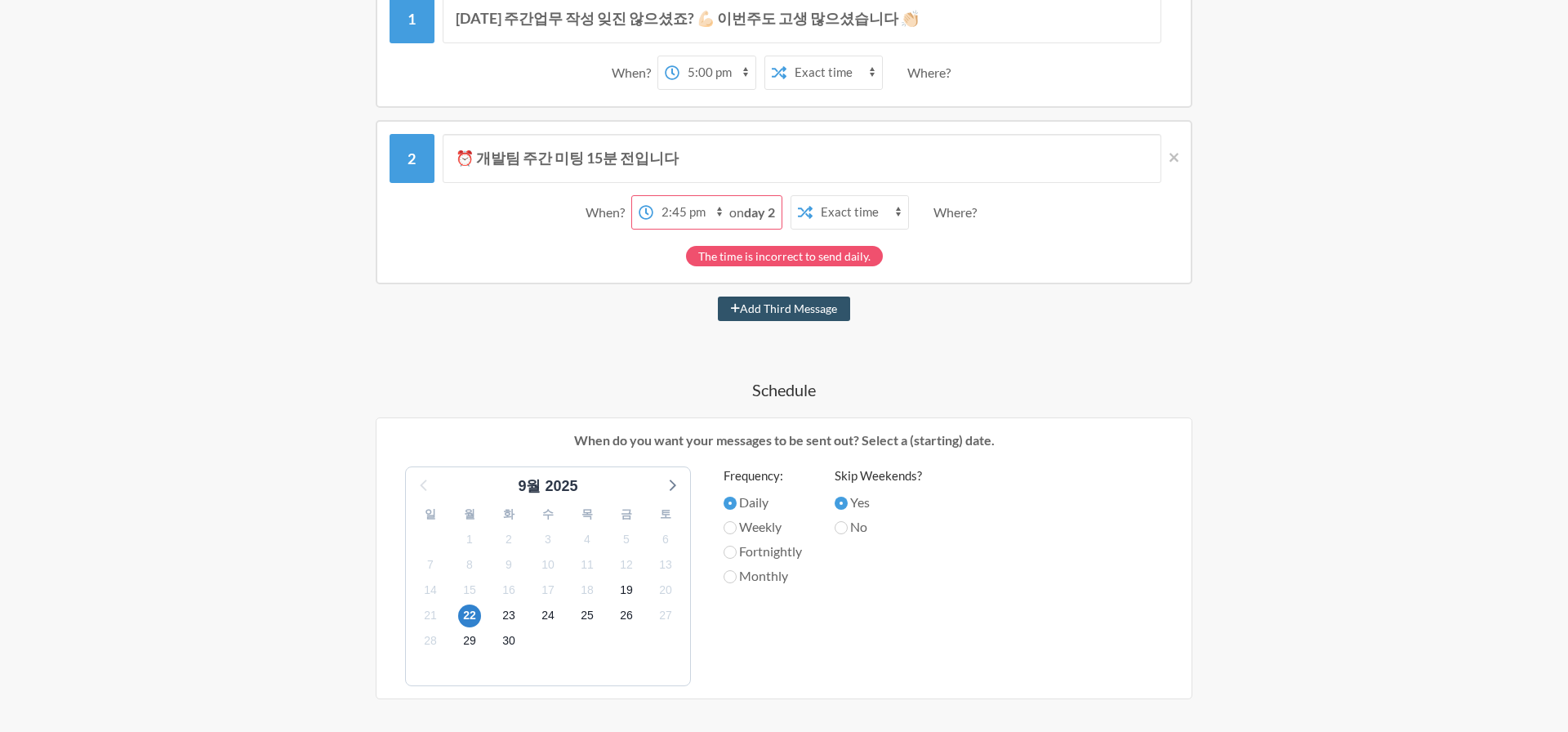
click at [705, 213] on select "12:00 am 12:15 am 12:30 am 12:45 am 1:00 am 1:15 am 1:30 am 1:45 am 2:00 am 2:1…" at bounding box center [692, 213] width 76 height 33
click at [759, 215] on strong "day 2" at bounding box center [759, 212] width 31 height 15
click at [768, 215] on strong "day 2" at bounding box center [759, 212] width 31 height 15
click at [771, 214] on strong "day 2" at bounding box center [759, 212] width 31 height 15
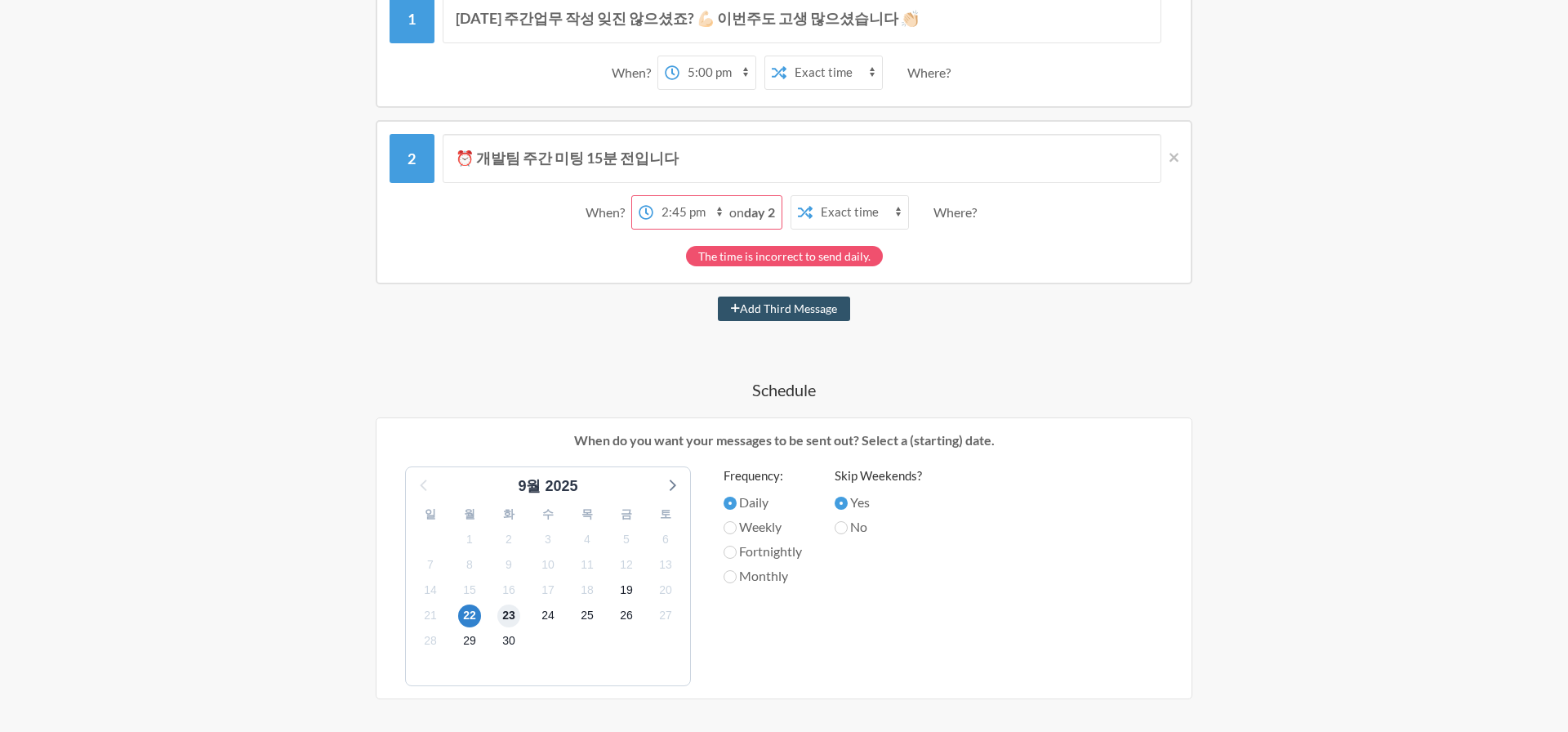
click at [518, 619] on span "23" at bounding box center [509, 616] width 23 height 23
click at [478, 624] on div "22" at bounding box center [470, 616] width 39 height 25
click at [470, 624] on span "22" at bounding box center [469, 616] width 23 height 23
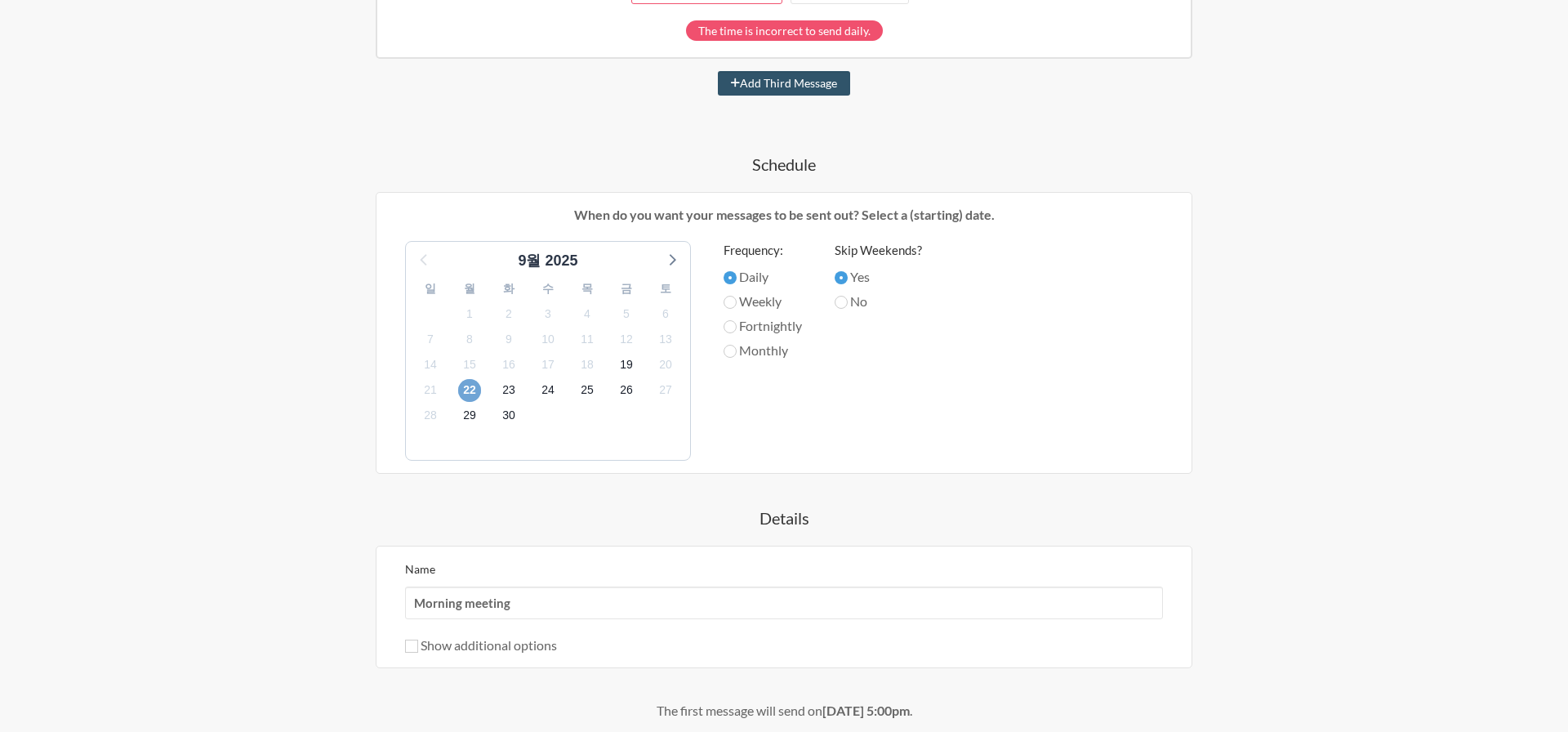
scroll to position [704, 0]
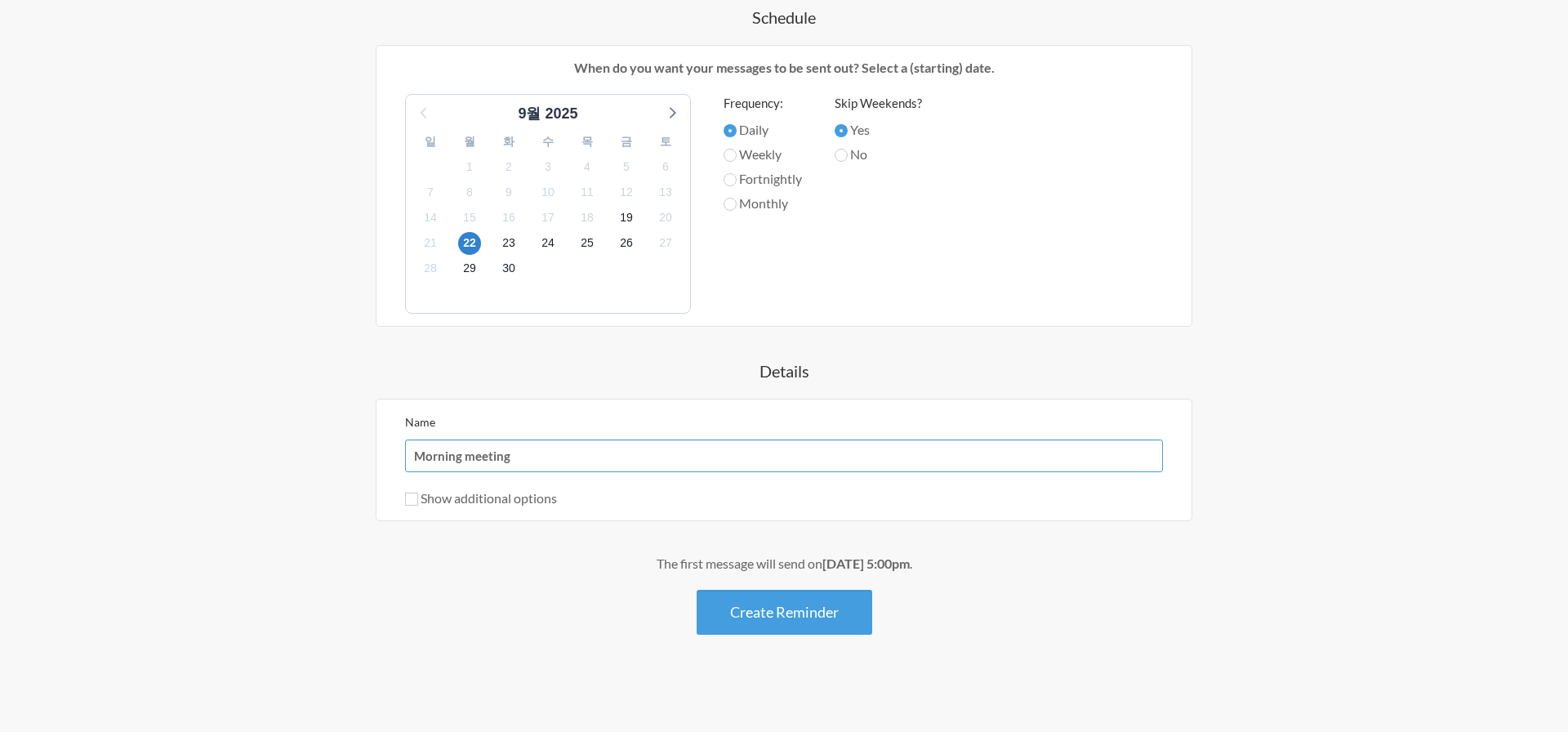
click at [486, 459] on input "Morning meeting" at bounding box center [784, 456] width 758 height 33
click at [547, 453] on input "Morning meeting" at bounding box center [784, 456] width 758 height 33
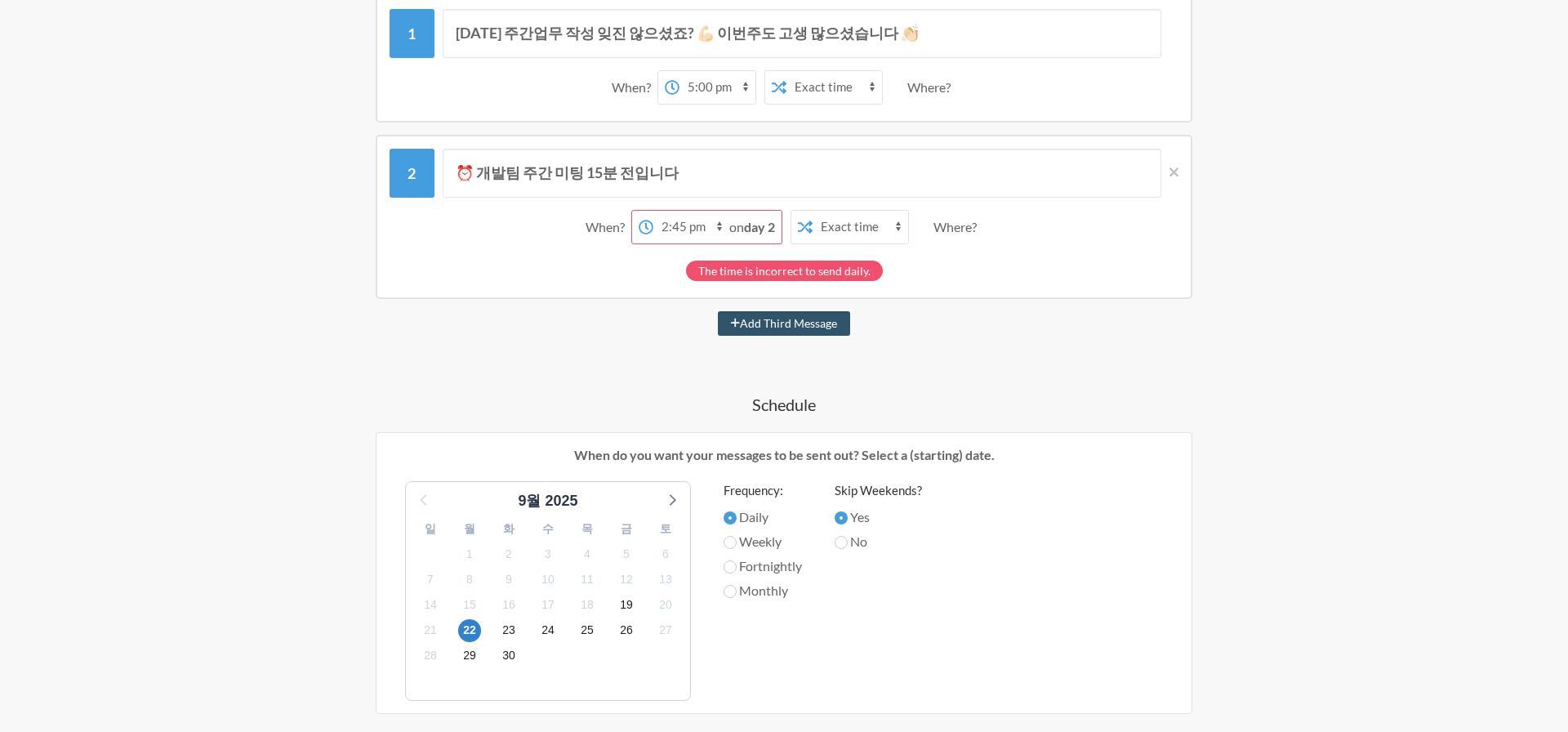
scroll to position [10, 0]
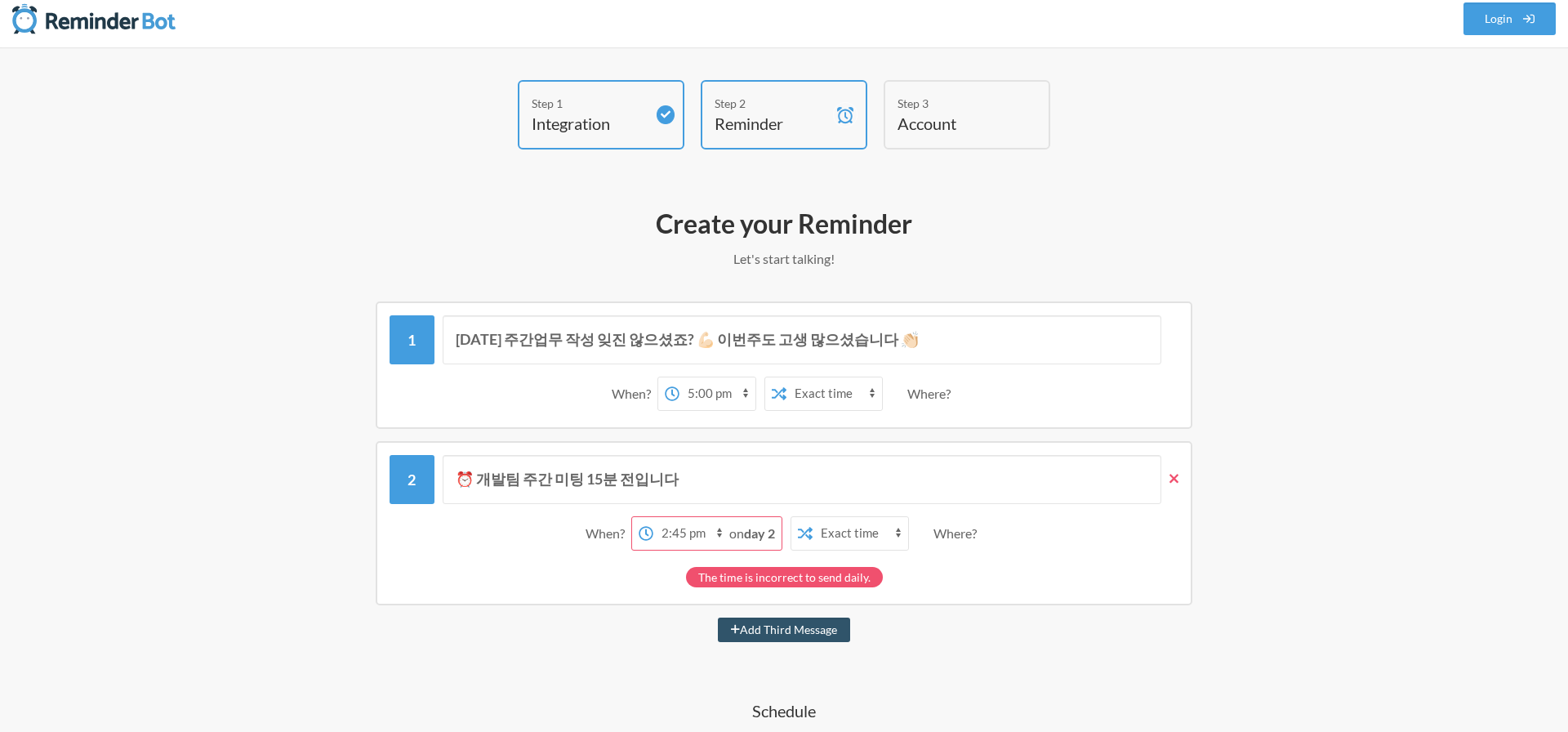
type input "[DATE] 주간업무 리마인더"
click at [1174, 476] on icon at bounding box center [1174, 479] width 9 height 14
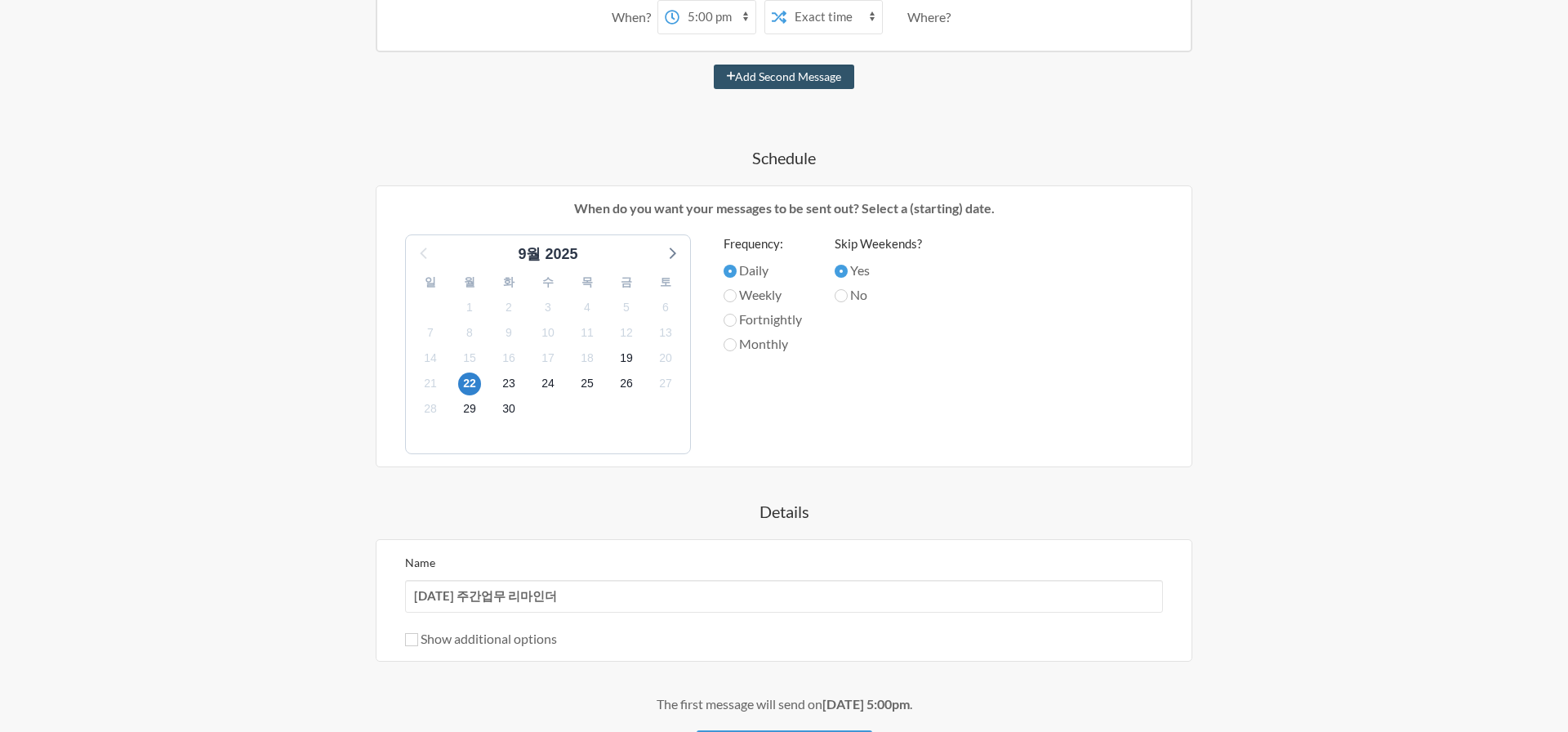
scroll to position [390, 0]
click at [754, 295] on label "Weekly" at bounding box center [763, 291] width 79 height 19
click at [737, 295] on input "Weekly" at bounding box center [730, 292] width 13 height 13
radio input "true"
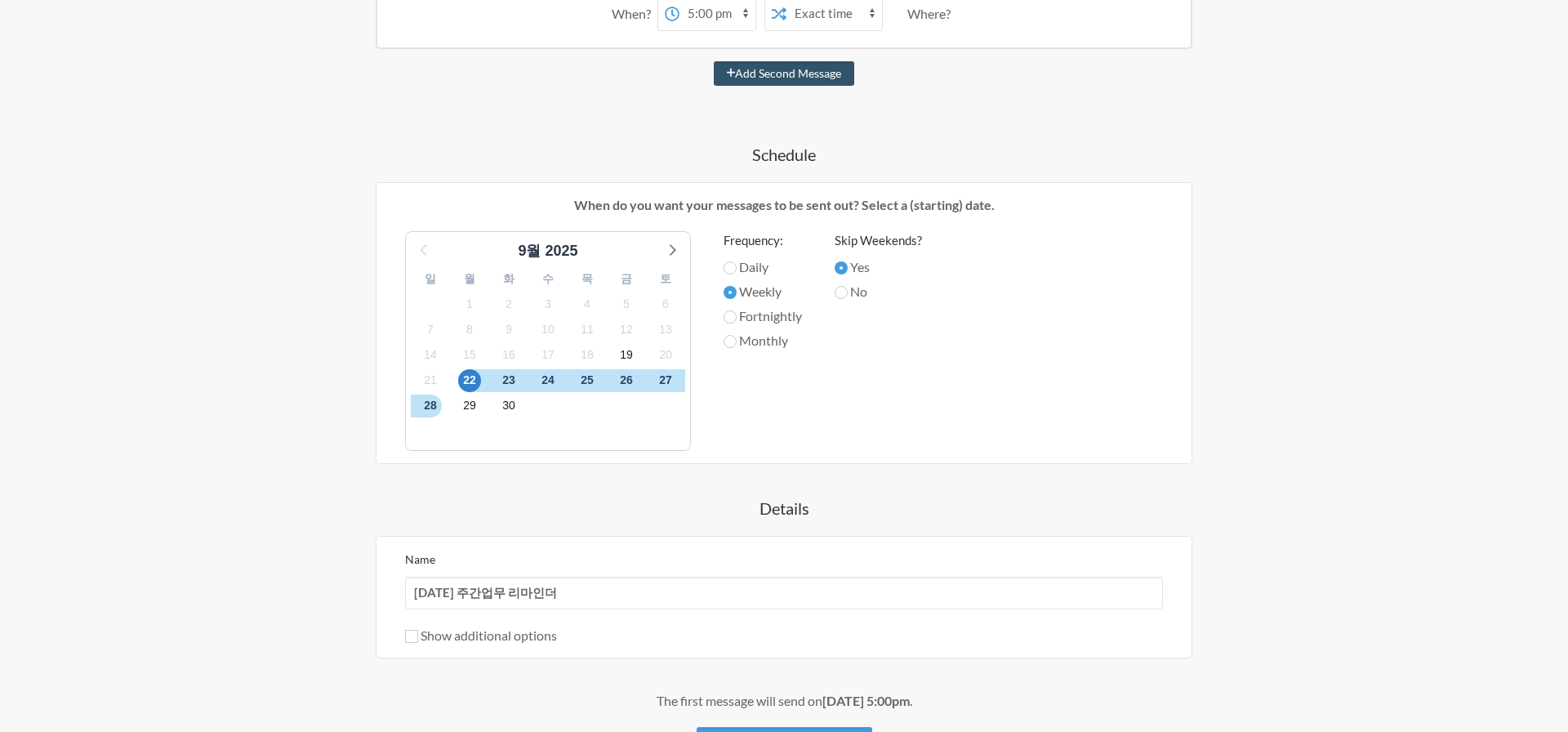
click at [860, 295] on label "No" at bounding box center [878, 291] width 87 height 19
click at [848, 295] on input "No" at bounding box center [841, 292] width 13 height 13
radio input "true"
click at [632, 361] on span "19" at bounding box center [627, 355] width 23 height 23
click at [466, 380] on span "22" at bounding box center [469, 380] width 23 height 23
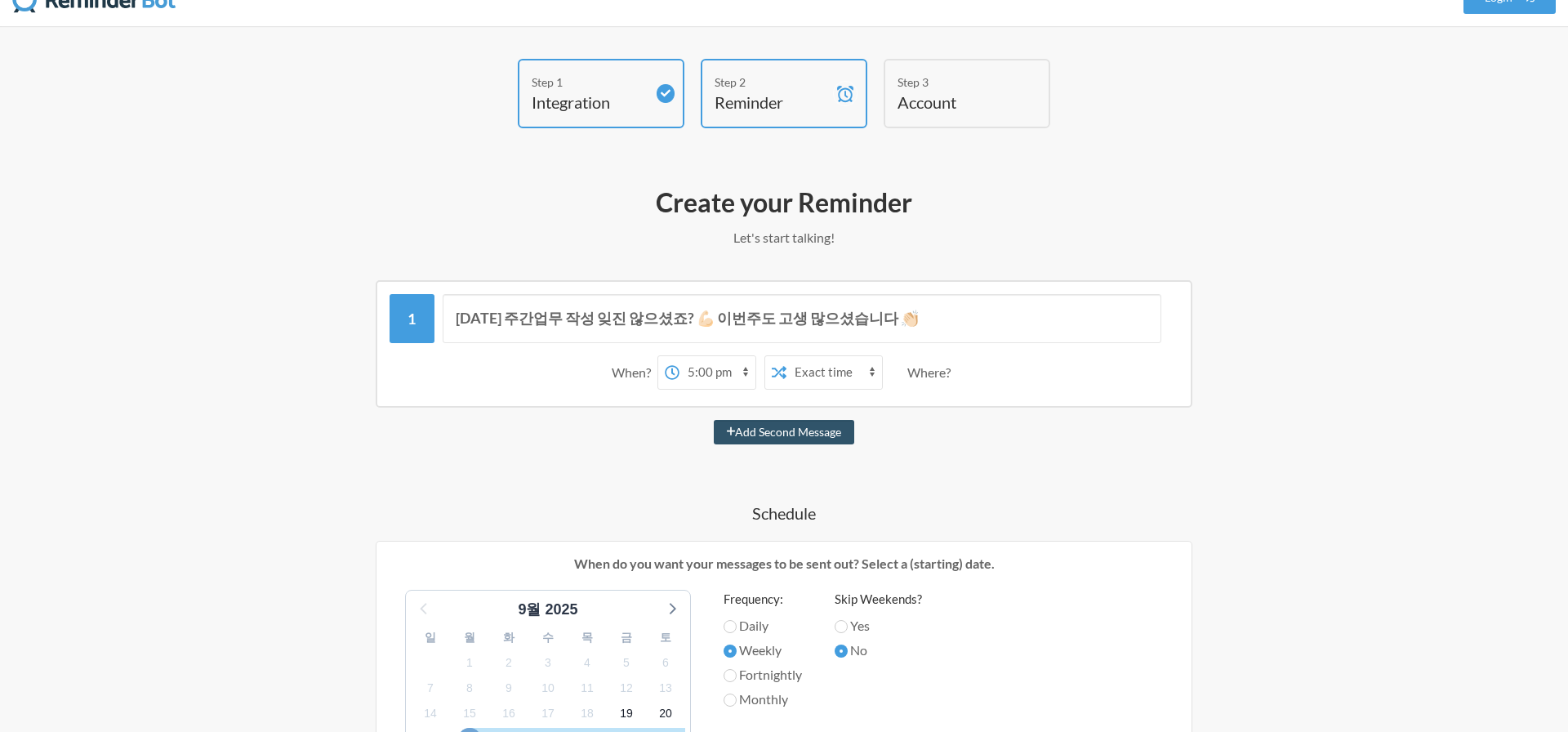
scroll to position [207, 0]
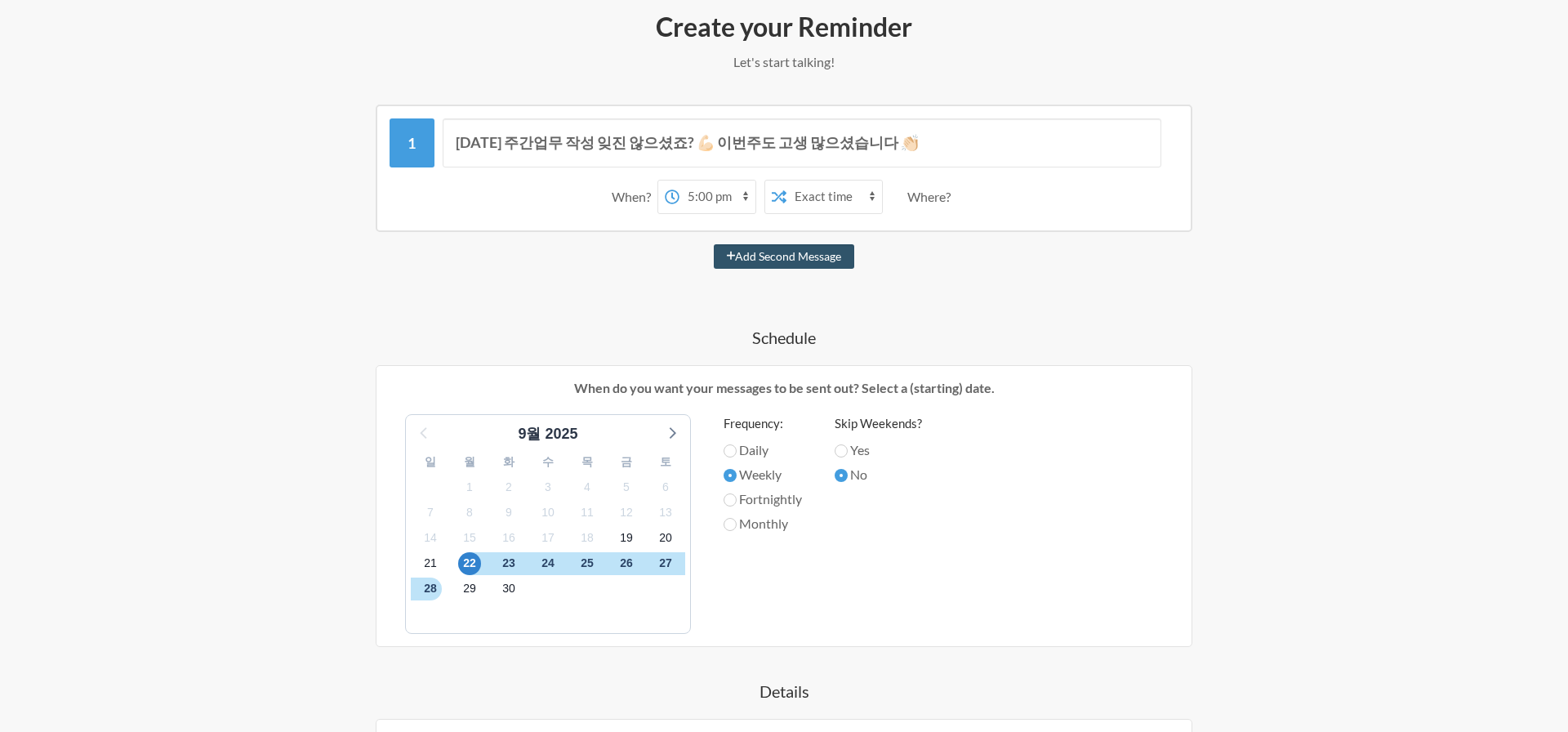
click at [816, 202] on select "Exact time Random time" at bounding box center [834, 197] width 96 height 33
click at [930, 188] on div "Where?" at bounding box center [932, 197] width 50 height 35
click at [620, 563] on span "26" at bounding box center [627, 563] width 23 height 23
click at [751, 458] on label "Daily" at bounding box center [763, 450] width 79 height 19
click at [737, 458] on input "Daily" at bounding box center [730, 451] width 13 height 13
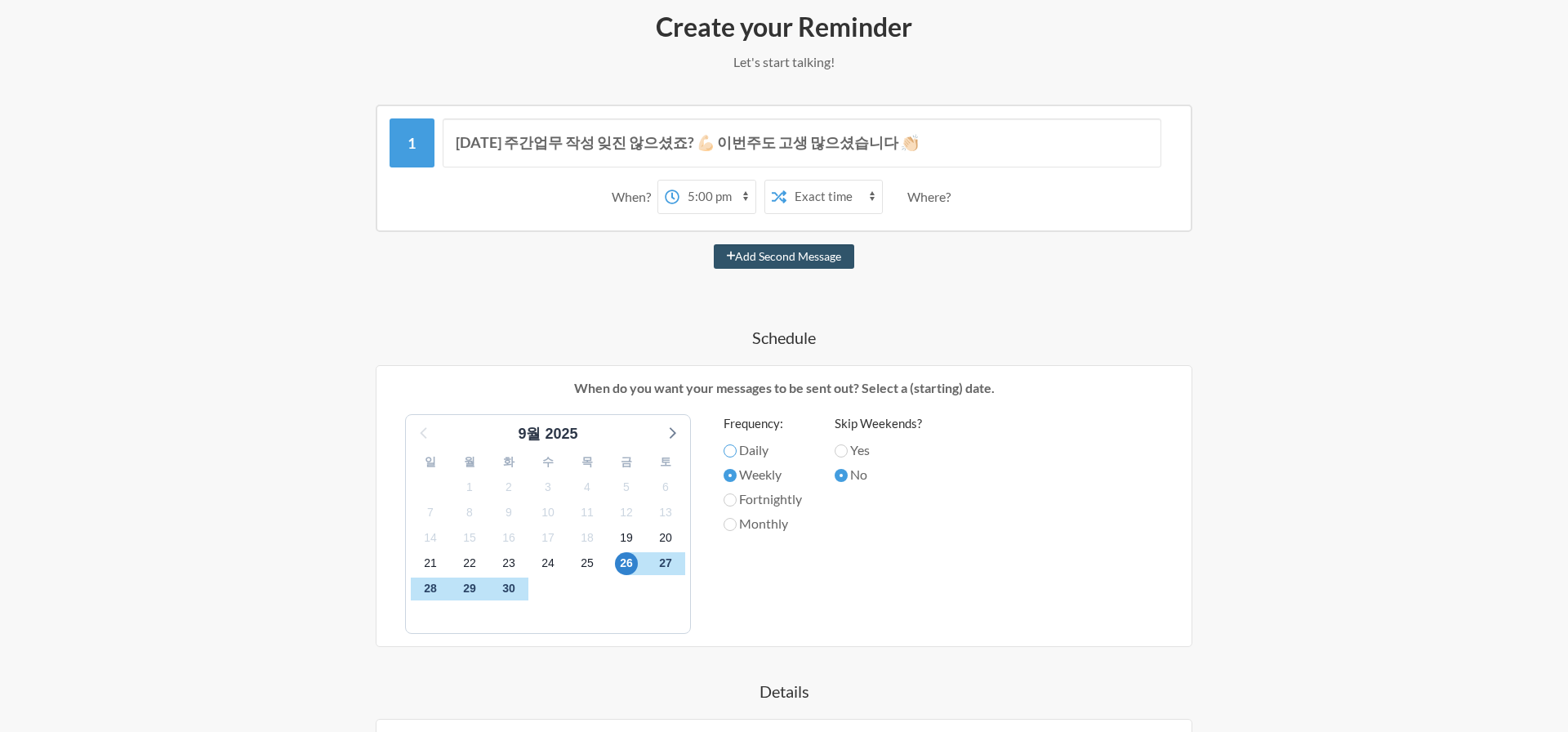
radio input "true"
click at [751, 443] on label "Daily" at bounding box center [763, 450] width 79 height 19
click at [737, 445] on input "Daily" at bounding box center [730, 451] width 13 height 13
click at [860, 448] on label "Yes" at bounding box center [878, 450] width 87 height 19
click at [848, 448] on input "Yes" at bounding box center [841, 451] width 13 height 13
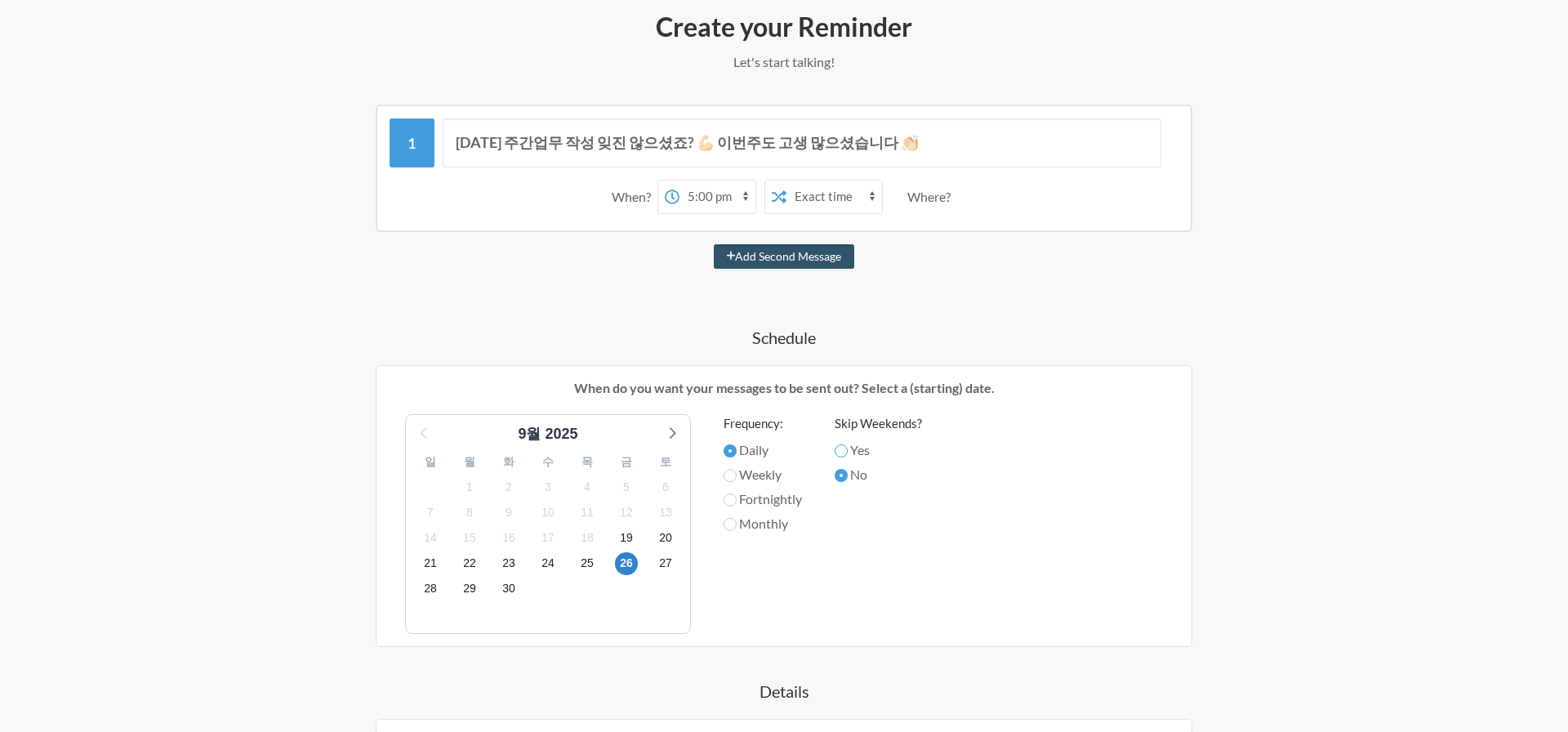
radio input "true"
click at [859, 477] on label "No" at bounding box center [878, 474] width 87 height 19
click at [848, 477] on input "No" at bounding box center [841, 475] width 13 height 13
radio input "true"
click at [654, 546] on div "20" at bounding box center [665, 538] width 39 height 25
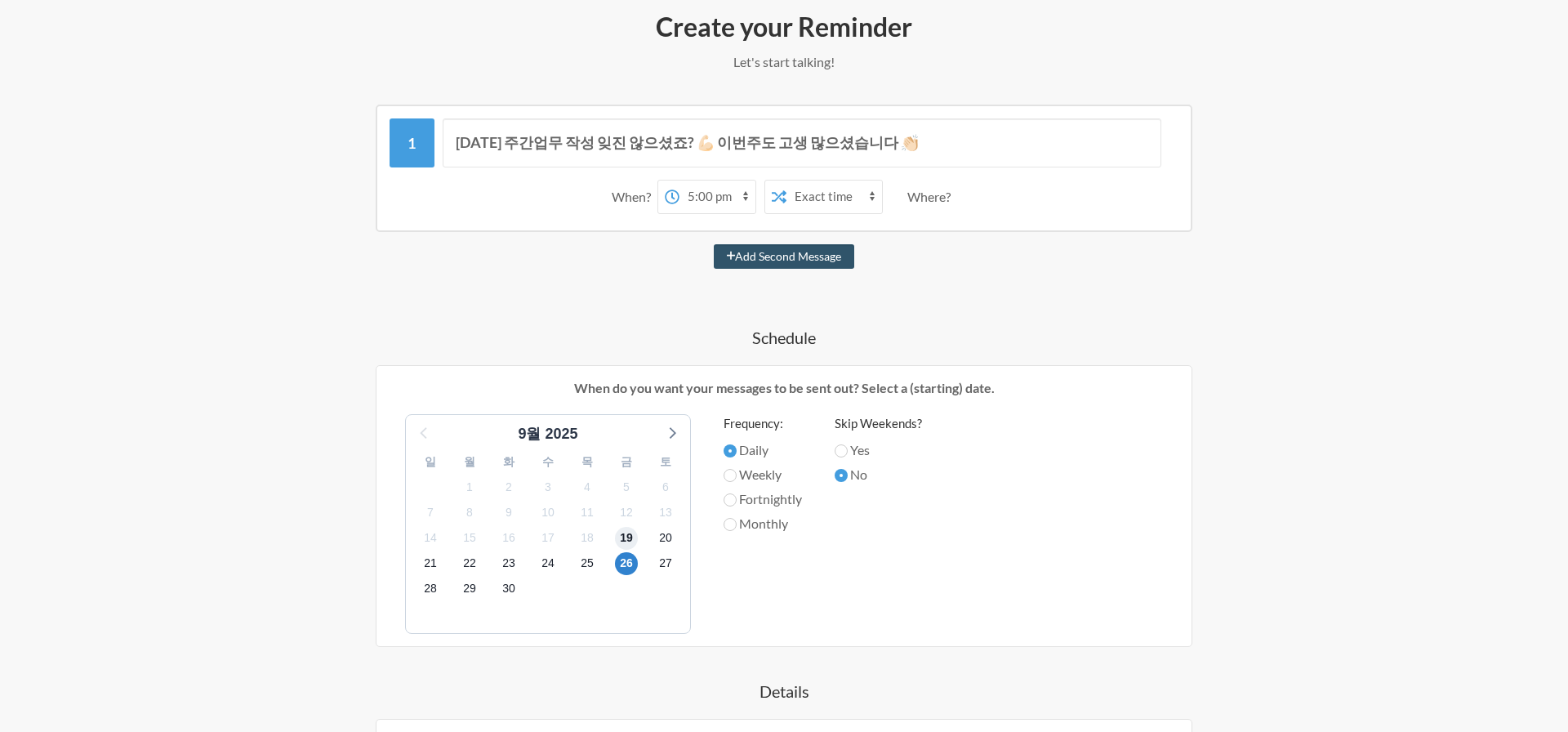
click at [626, 537] on span "19" at bounding box center [627, 538] width 23 height 23
click at [738, 472] on label "Weekly" at bounding box center [763, 474] width 79 height 19
click at [737, 472] on input "Weekly" at bounding box center [730, 475] width 13 height 13
radio input "true"
click at [748, 502] on label "Fortnightly" at bounding box center [763, 499] width 79 height 19
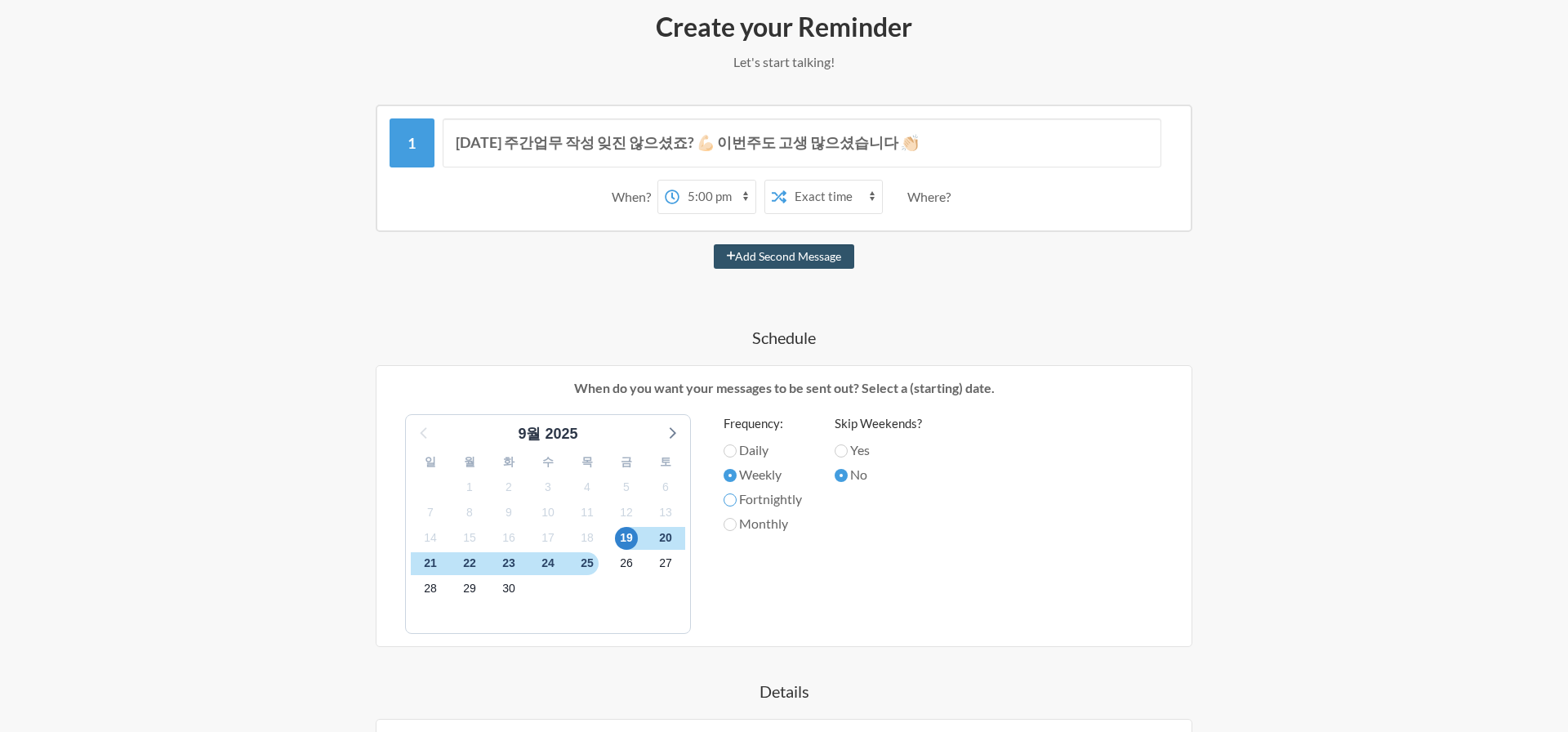
click at [737, 502] on input "Fortnightly" at bounding box center [730, 500] width 13 height 13
radio input "true"
click at [746, 521] on label "Monthly" at bounding box center [763, 524] width 79 height 19
click at [737, 521] on input "Monthly" at bounding box center [730, 524] width 13 height 13
radio input "true"
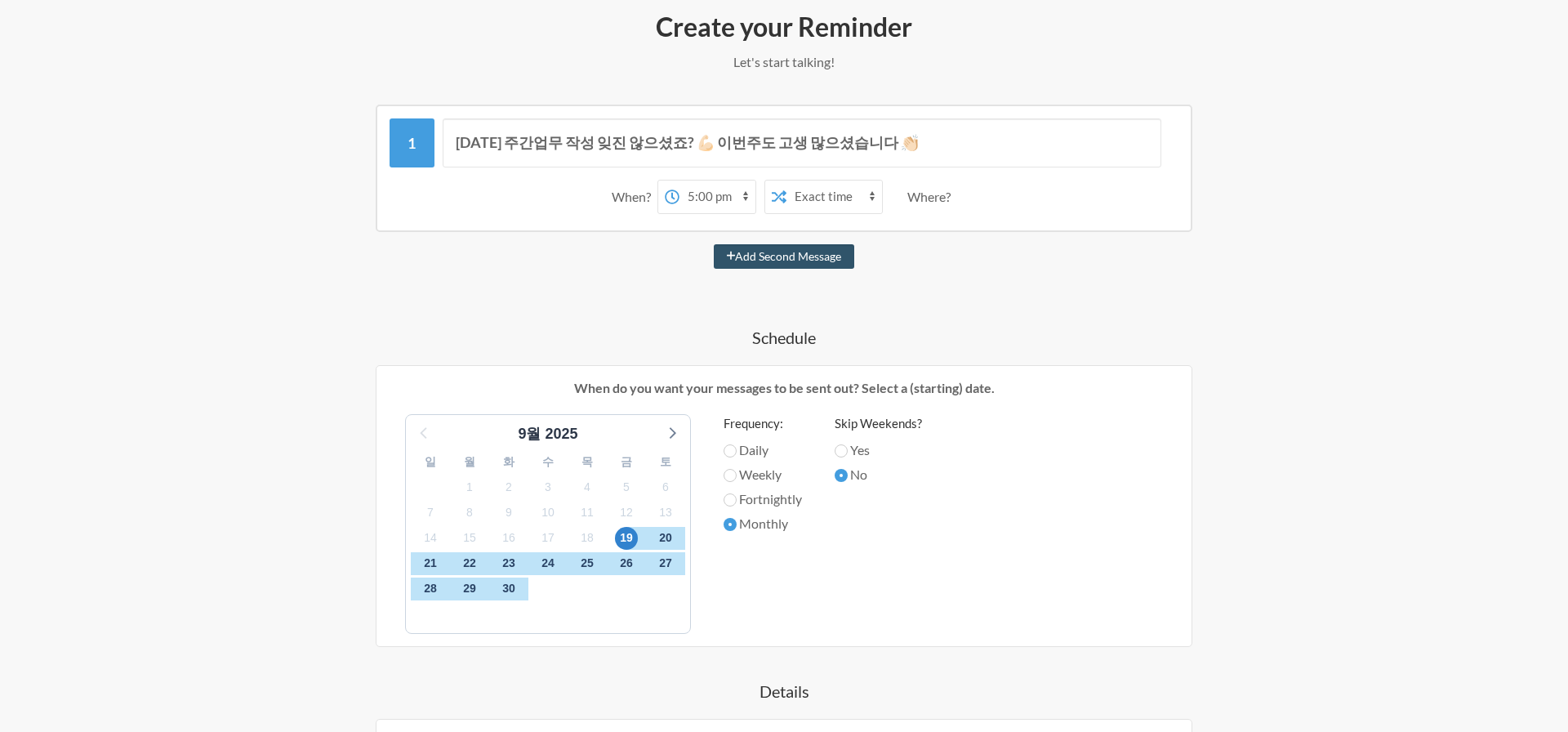
click at [743, 446] on label "Daily" at bounding box center [763, 450] width 79 height 19
click at [737, 446] on input "Daily" at bounding box center [730, 451] width 13 height 13
radio input "true"
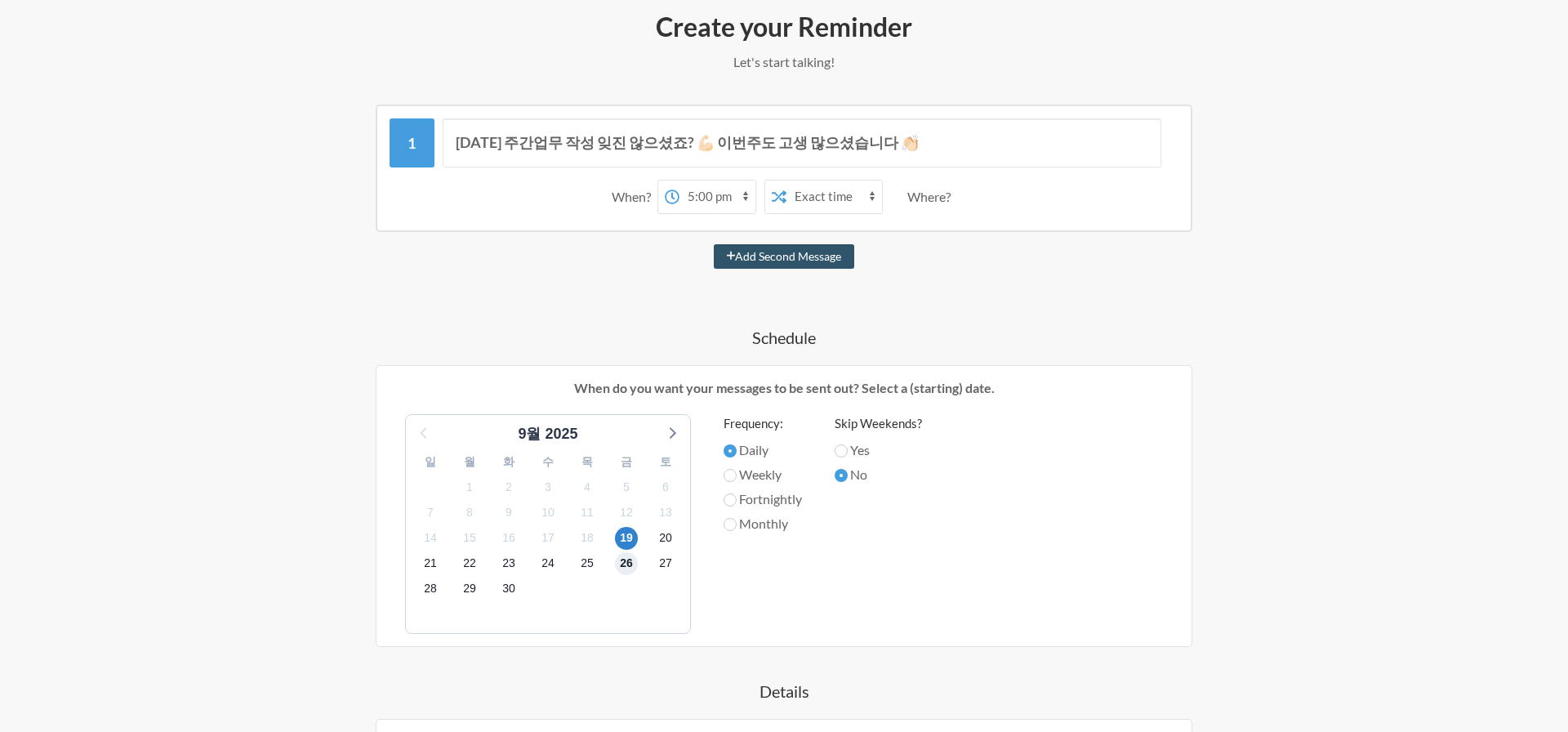
click at [627, 568] on span "26" at bounding box center [627, 563] width 23 height 23
click at [625, 546] on span "19" at bounding box center [627, 538] width 23 height 23
click at [864, 451] on label "Yes" at bounding box center [878, 450] width 87 height 19
click at [848, 451] on input "Yes" at bounding box center [841, 451] width 13 height 13
radio input "true"
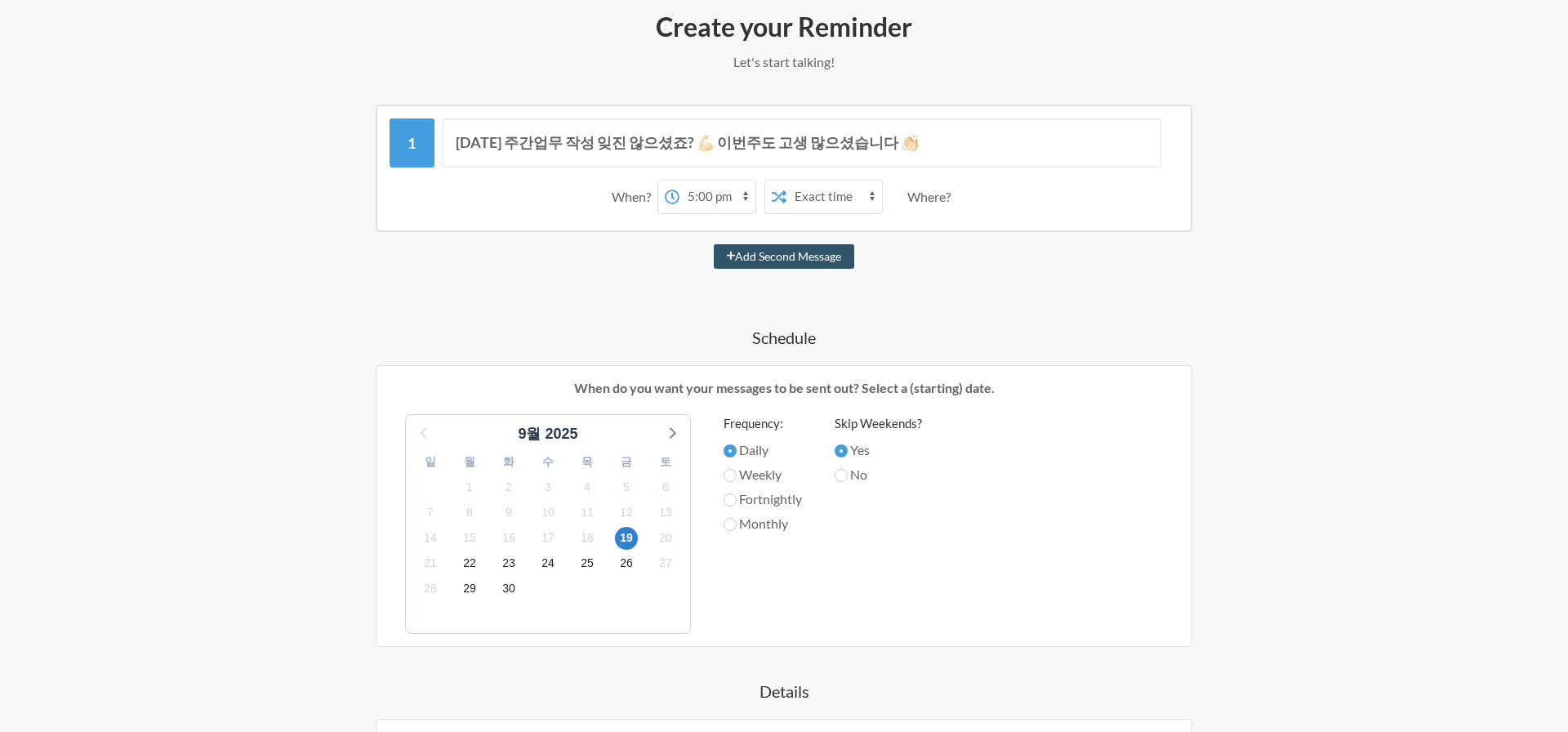
click at [860, 474] on label "No" at bounding box center [878, 474] width 87 height 19
click at [848, 474] on input "No" at bounding box center [841, 475] width 13 height 13
radio input "true"
click at [852, 452] on label "Yes" at bounding box center [878, 450] width 87 height 19
click at [848, 452] on input "Yes" at bounding box center [841, 451] width 13 height 13
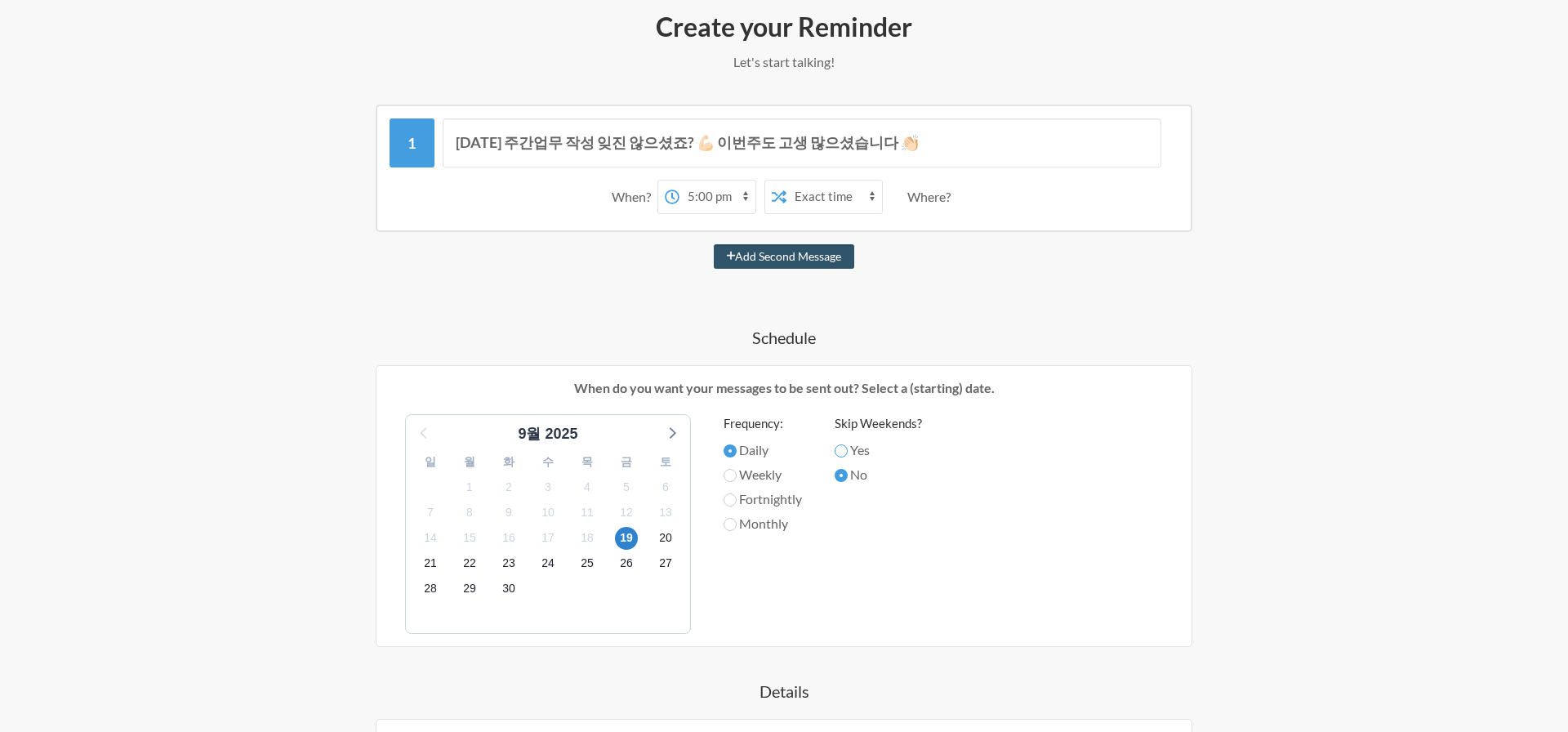
radio input "true"
click at [759, 468] on label "Weekly" at bounding box center [763, 474] width 79 height 19
click at [737, 469] on input "Weekly" at bounding box center [730, 475] width 13 height 13
radio input "true"
click at [772, 493] on label "Fortnightly" at bounding box center [763, 499] width 79 height 19
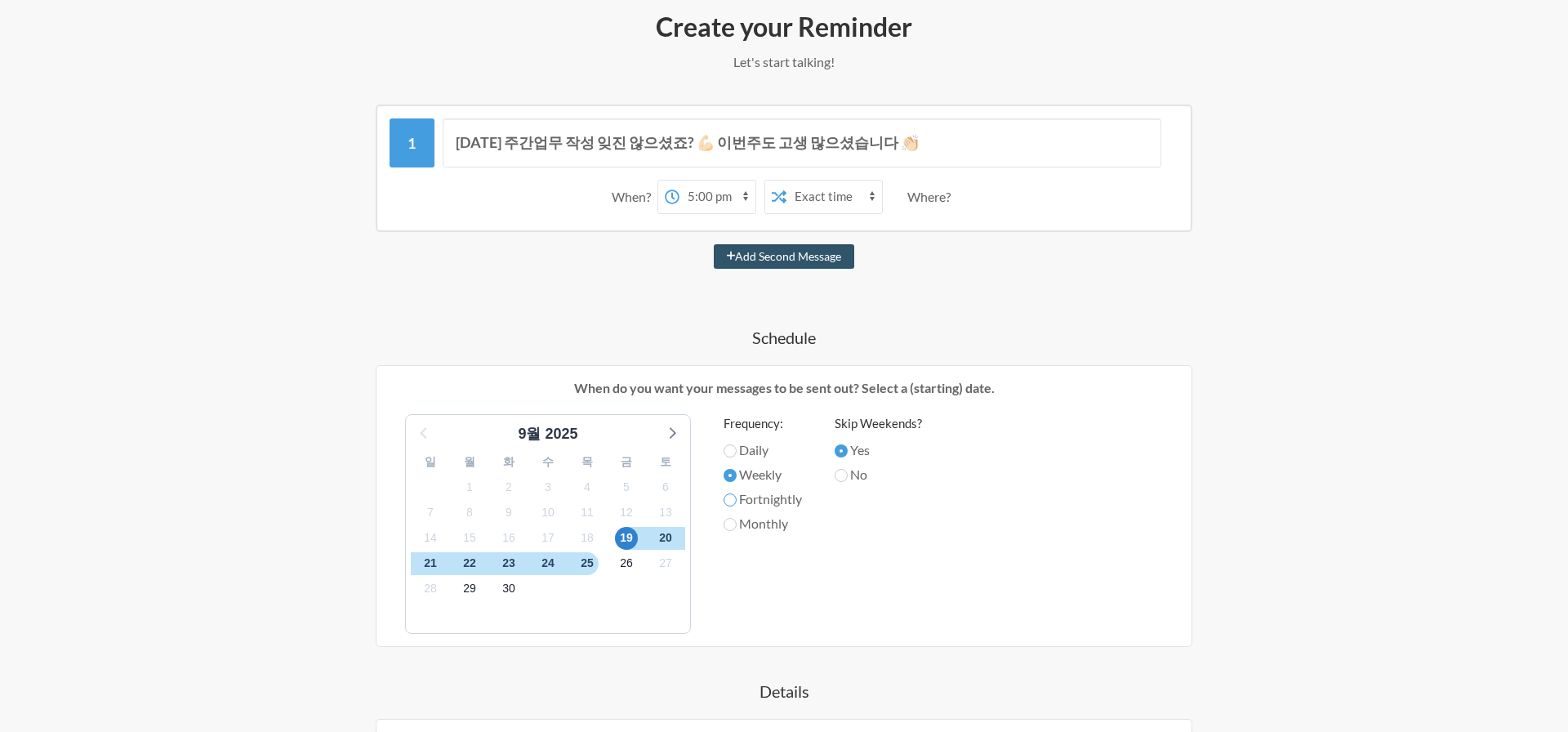
click at [737, 494] on input "Fortnightly" at bounding box center [730, 500] width 13 height 13
radio input "true"
click at [732, 201] on select "12:00 am 12:15 am 12:30 am 12:45 am 1:00 am 1:15 am 1:30 am 1:45 am 2:00 am 2:1…" at bounding box center [718, 197] width 76 height 33
click at [680, 180] on select "12:00 am 12:15 am 12:30 am 12:45 am 1:00 am 1:15 am 1:30 am 1:45 am 2:00 am 2:1…" at bounding box center [718, 197] width 76 height 33
click at [745, 191] on select "12:00 am 12:15 am 12:30 am 12:45 am 1:00 am 1:15 am 1:30 am 1:45 am 2:00 am 2:1…" at bounding box center [718, 197] width 76 height 33
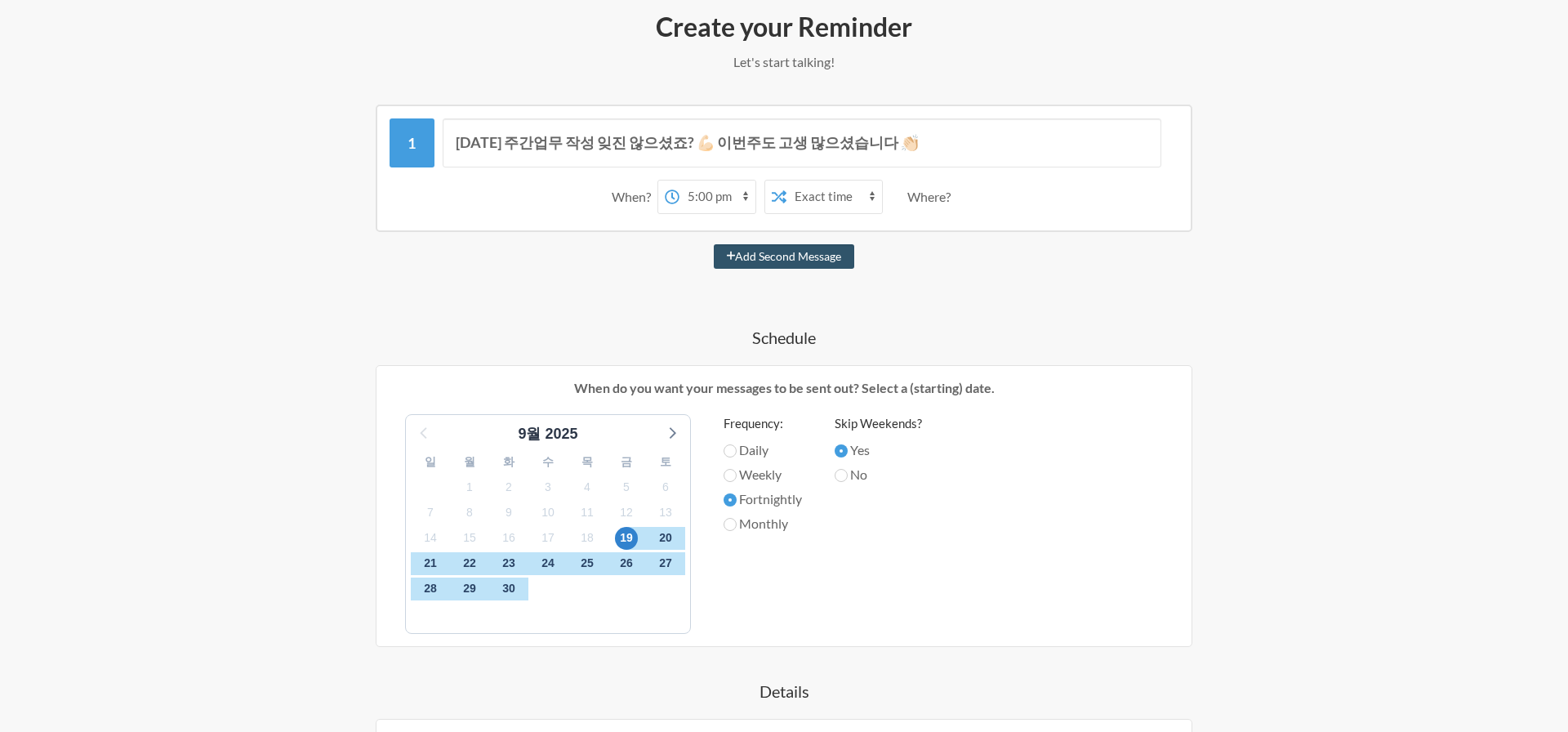
click at [680, 180] on select "12:00 am 12:15 am 12:30 am 12:45 am 1:00 am 1:15 am 1:30 am 1:45 am 2:00 am 2:1…" at bounding box center [718, 197] width 76 height 33
click at [775, 193] on icon at bounding box center [779, 197] width 14 height 13
click at [781, 193] on icon at bounding box center [779, 197] width 14 height 13
click at [834, 193] on select "Exact time Random time" at bounding box center [834, 197] width 96 height 33
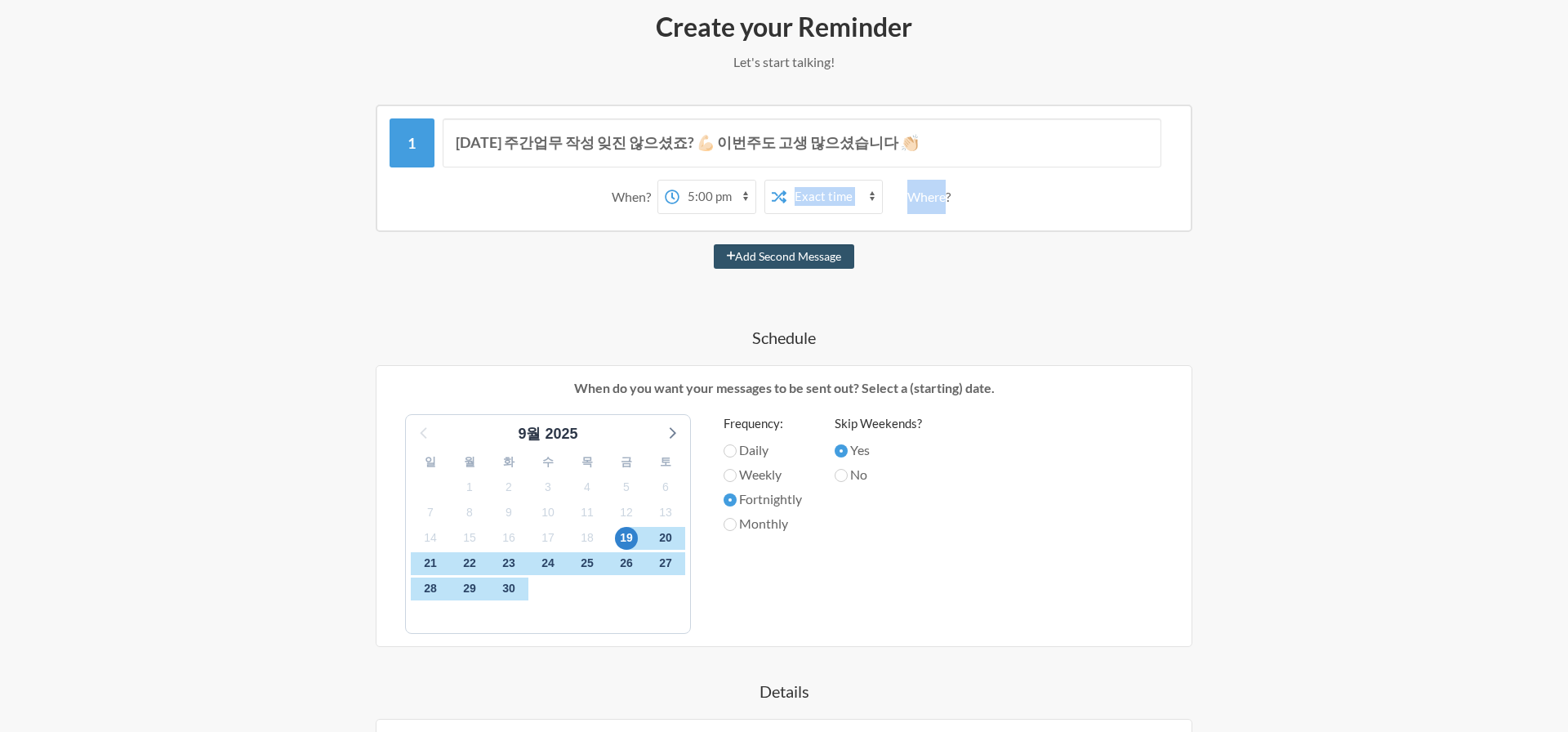
click at [787, 180] on select "Exact time Random time" at bounding box center [834, 197] width 96 height 33
click at [910, 198] on div "Where?" at bounding box center [932, 197] width 50 height 35
click at [934, 197] on div "Where?" at bounding box center [932, 197] width 50 height 35
click at [816, 256] on button "Add Second Message" at bounding box center [784, 256] width 141 height 25
select select "18:00:00"
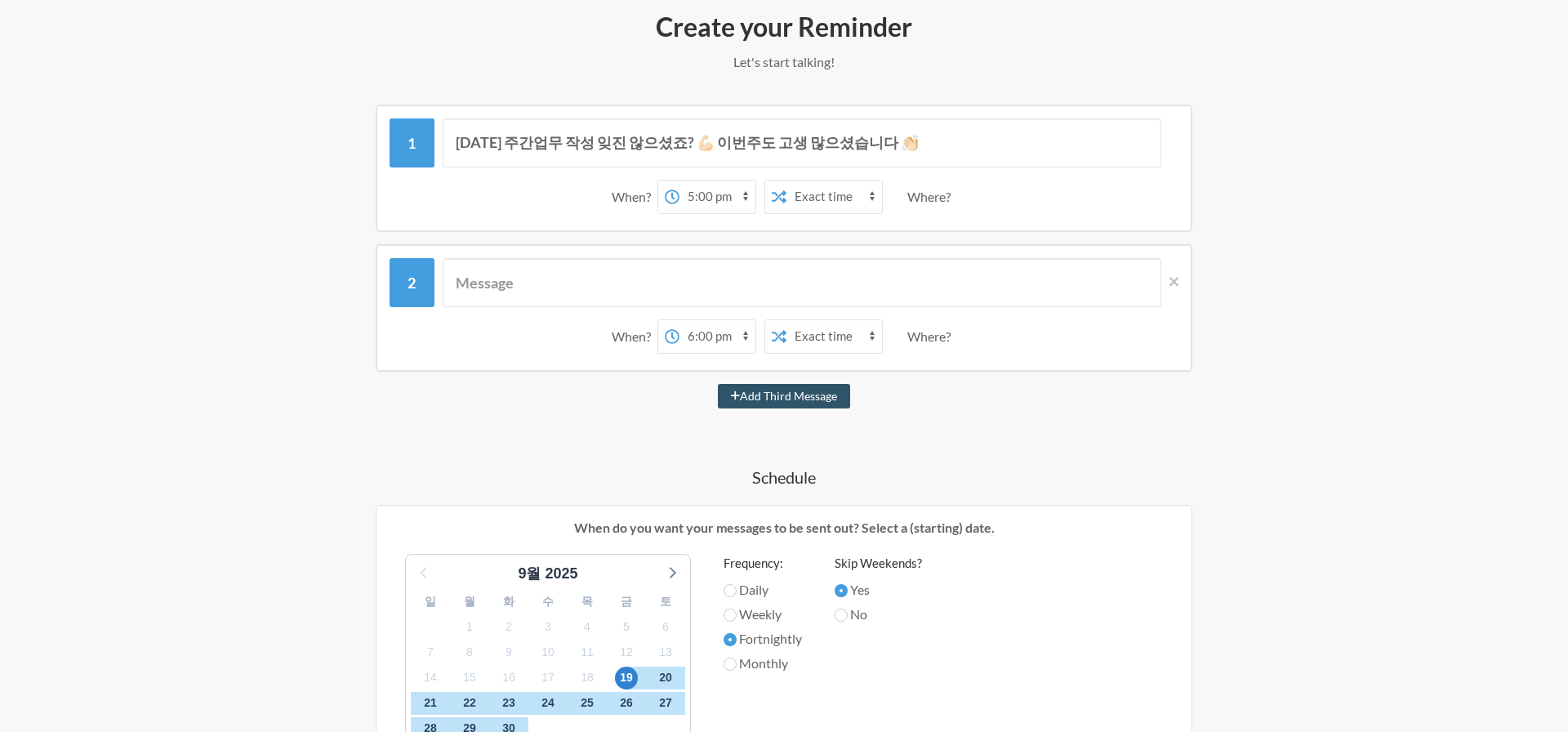
click at [750, 332] on select "12:00 am 12:15 am 12:30 am 12:45 am 1:00 am 1:15 am 1:30 am 1:45 am 2:00 am 2:1…" at bounding box center [718, 336] width 76 height 33
click at [680, 320] on select "12:00 am 12:15 am 12:30 am 12:45 am 1:00 am 1:15 am 1:30 am 1:45 am 2:00 am 2:1…" at bounding box center [718, 336] width 76 height 33
click at [1162, 275] on span at bounding box center [1170, 281] width 17 height 18
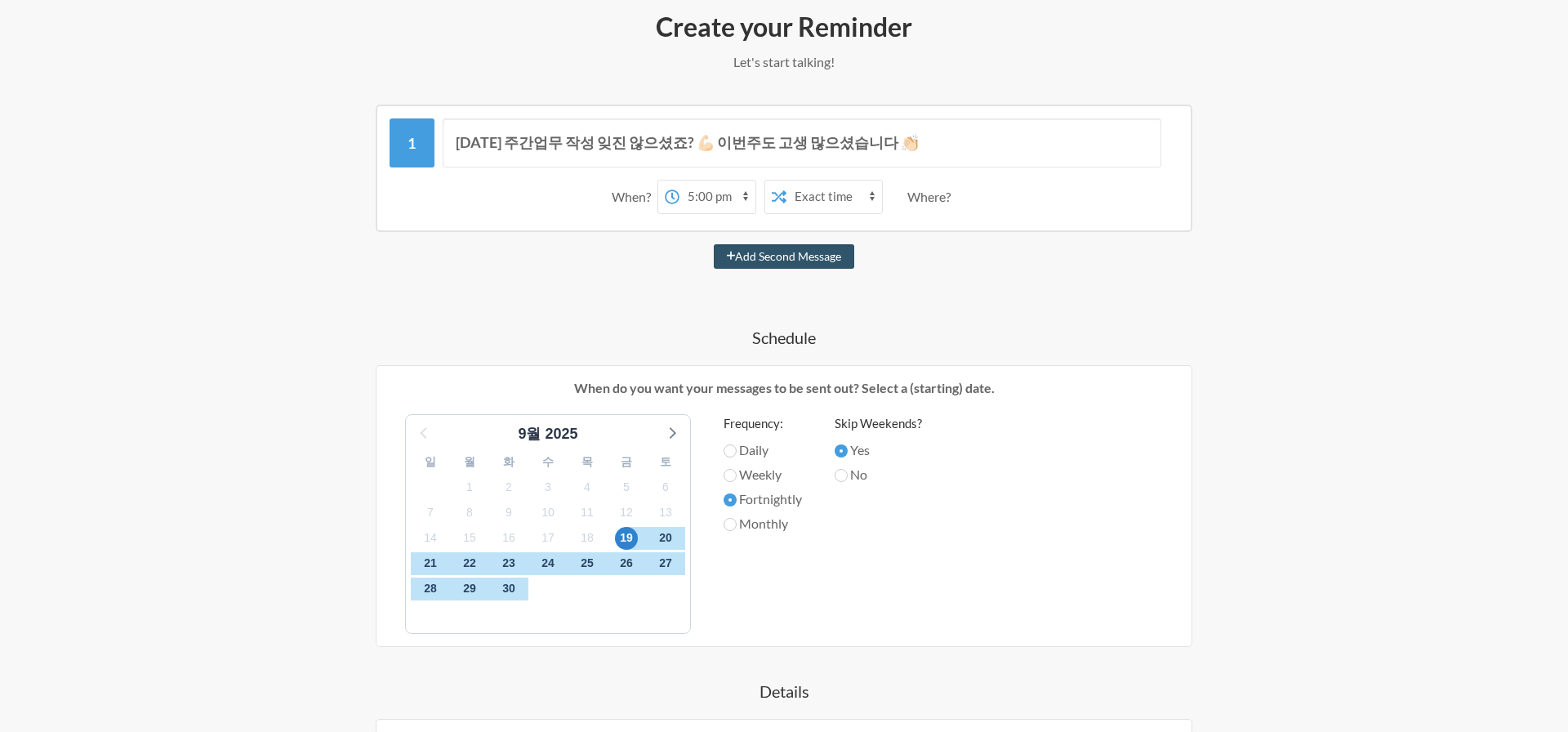
click at [665, 197] on icon at bounding box center [671, 197] width 14 height 14
click at [680, 197] on select "12:00 am 12:15 am 12:30 am 12:45 am 1:00 am 1:15 am 1:30 am 1:45 am 2:00 am 2:1…" at bounding box center [718, 197] width 76 height 33
click at [665, 197] on icon at bounding box center [671, 197] width 14 height 14
click at [680, 197] on select "12:00 am 12:15 am 12:30 am 12:45 am 1:00 am 1:15 am 1:30 am 1:45 am 2:00 am 2:1…" at bounding box center [718, 197] width 76 height 33
click at [672, 197] on icon at bounding box center [671, 197] width 14 height 14
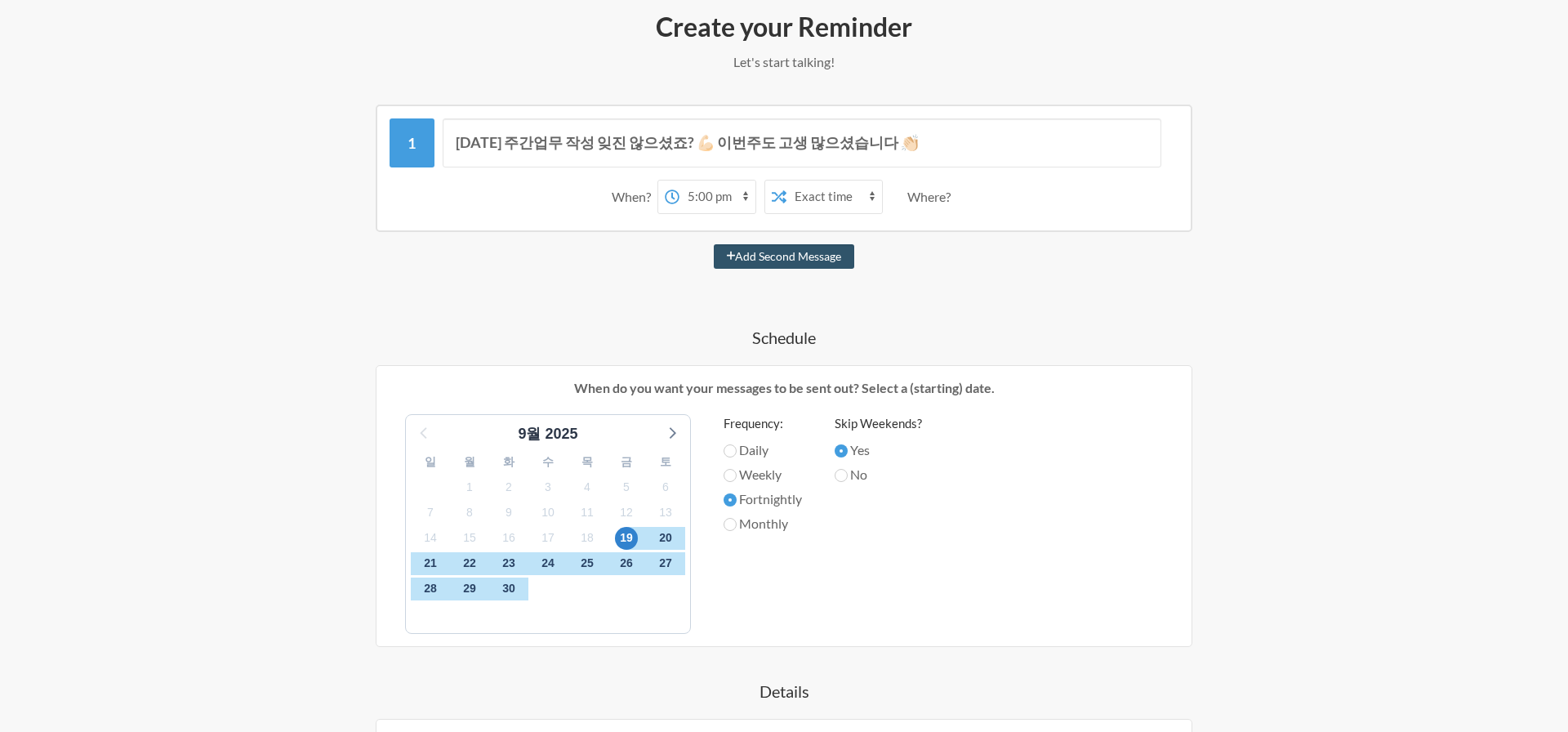
click at [680, 197] on select "12:00 am 12:15 am 12:30 am 12:45 am 1:00 am 1:15 am 1:30 am 1:45 am 2:00 am 2:1…" at bounding box center [718, 197] width 76 height 33
click at [704, 194] on select "12:00 am 12:15 am 12:30 am 12:45 am 1:00 am 1:15 am 1:30 am 1:45 am 2:00 am 2:1…" at bounding box center [718, 197] width 76 height 33
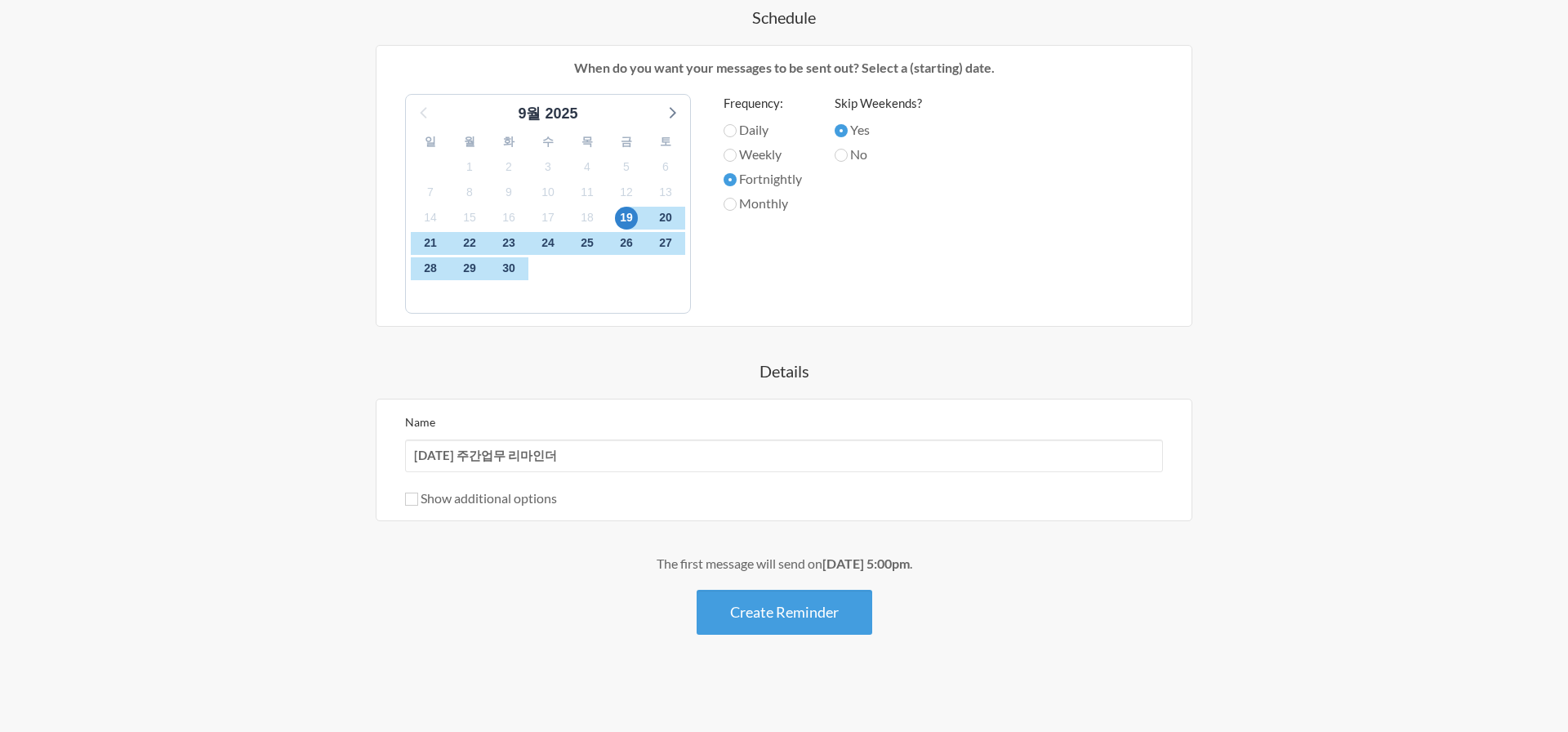
scroll to position [0, 0]
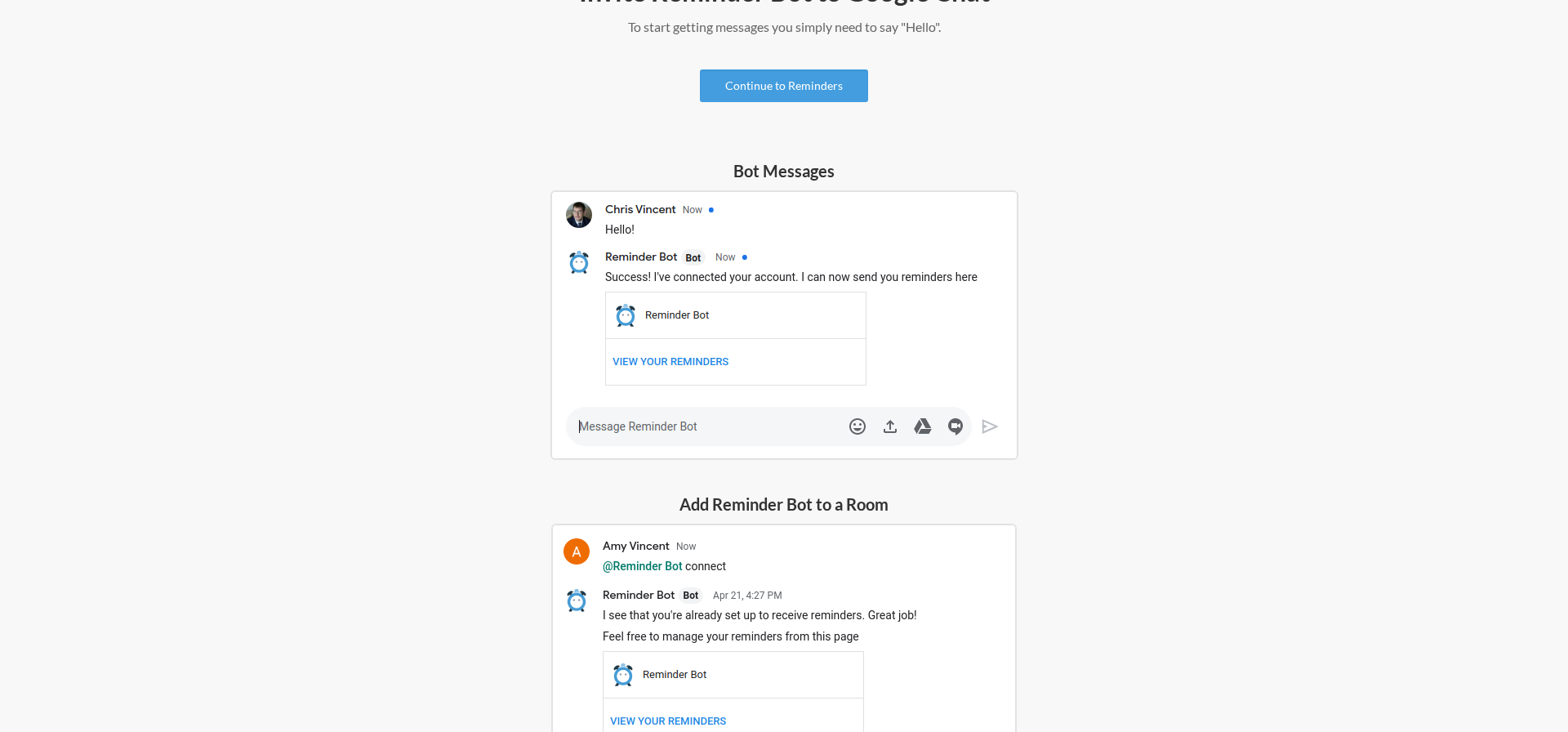
scroll to position [424, 0]
